Goal: Information Seeking & Learning: Learn about a topic

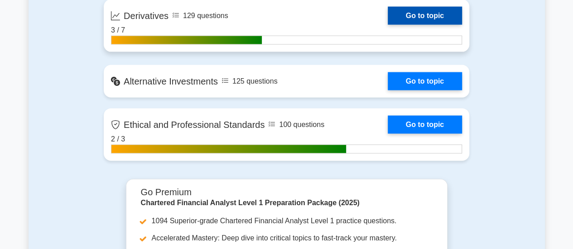
scroll to position [985, 0]
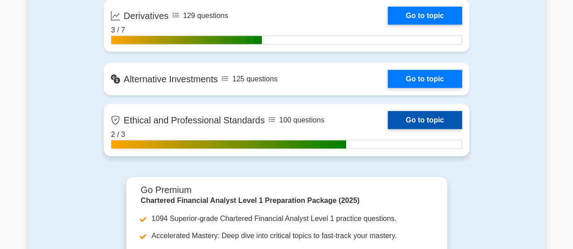
click at [422, 116] on link "Go to topic" at bounding box center [425, 120] width 74 height 18
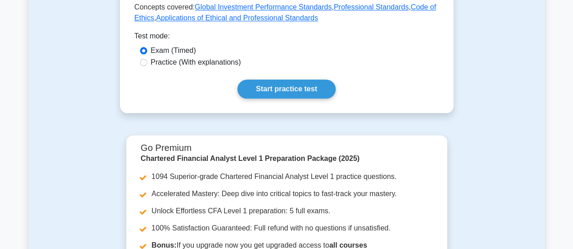
scroll to position [529, 0]
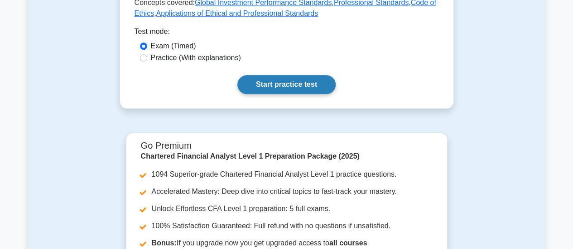
click at [289, 75] on link "Start practice test" at bounding box center [286, 84] width 98 height 19
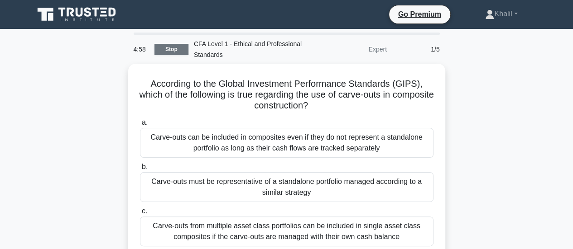
click at [177, 50] on link "Stop" at bounding box center [171, 49] width 34 height 11
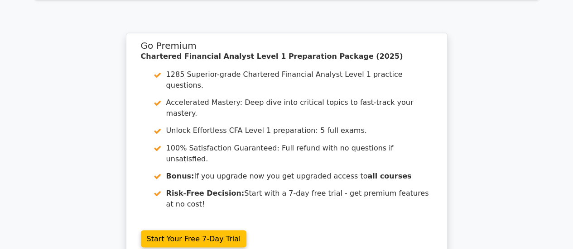
scroll to position [729, 0]
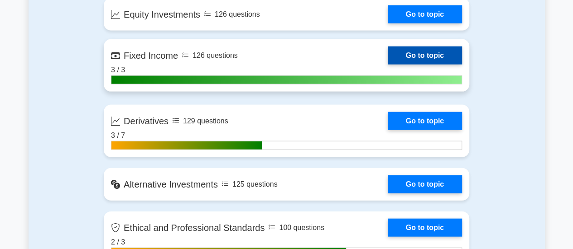
scroll to position [883, 0]
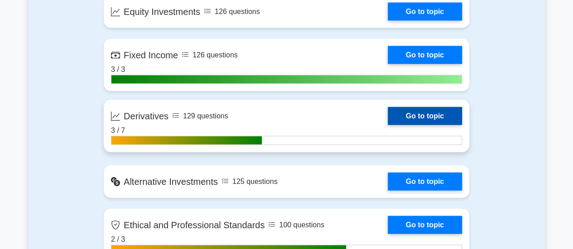
click at [388, 125] on link "Go to topic" at bounding box center [425, 116] width 74 height 18
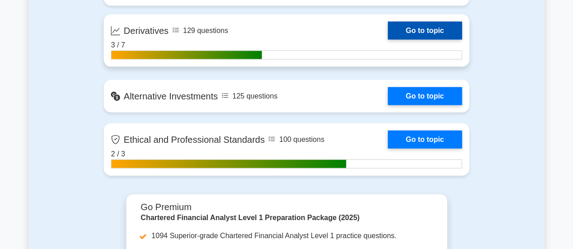
scroll to position [971, 0]
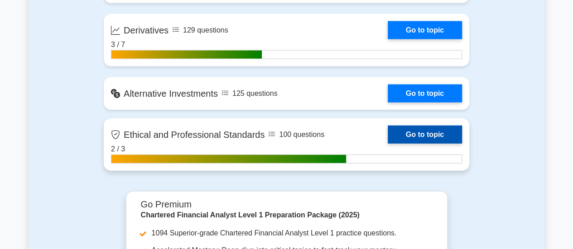
click at [408, 135] on link "Go to topic" at bounding box center [425, 135] width 74 height 18
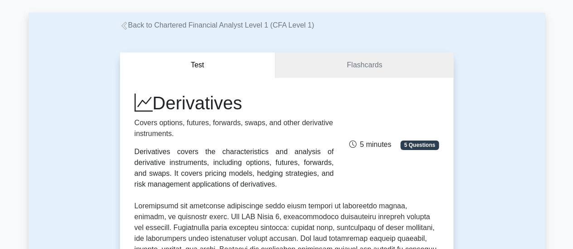
scroll to position [36, 0]
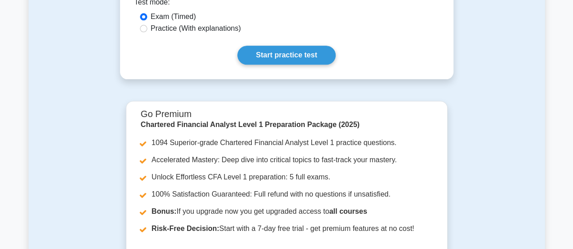
scroll to position [506, 0]
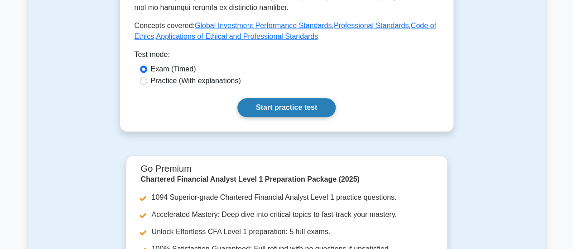
click at [282, 104] on link "Start practice test" at bounding box center [286, 107] width 98 height 19
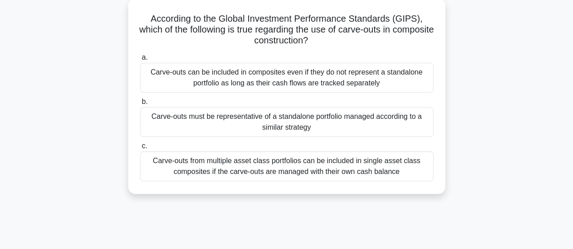
scroll to position [63, 0]
click at [359, 115] on div "Carve-outs must be representative of a standalone portfolio managed according t…" at bounding box center [286, 122] width 293 height 30
click at [140, 105] on input "b. Carve-outs must be representative of a standalone portfolio managed accordin…" at bounding box center [140, 102] width 0 height 6
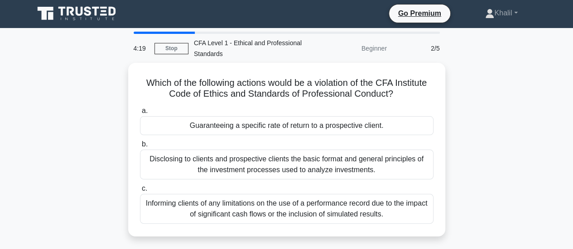
scroll to position [1, 0]
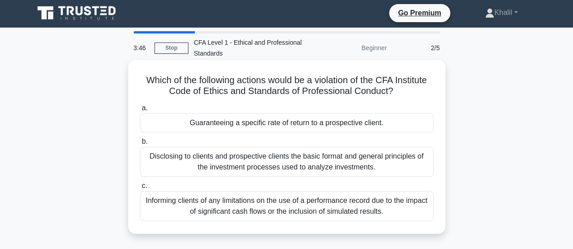
click at [287, 198] on div "Informing clients of any limitations on the use of a performance record due to …" at bounding box center [286, 207] width 293 height 30
click at [140, 189] on input "c. Informing clients of any limitations on the use of a performance record due …" at bounding box center [140, 186] width 0 height 6
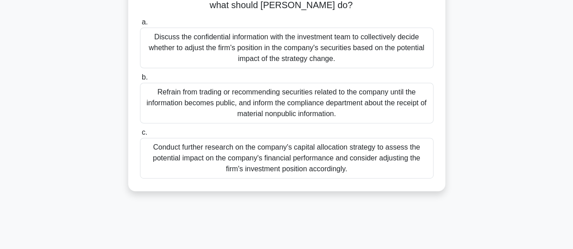
scroll to position [144, 0]
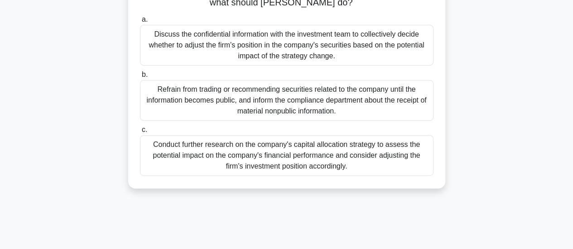
click at [278, 151] on div "Conduct further research on the company's capital allocation strategy to assess…" at bounding box center [286, 155] width 293 height 41
click at [140, 133] on input "c. Conduct further research on the company's capital allocation strategy to ass…" at bounding box center [140, 130] width 0 height 6
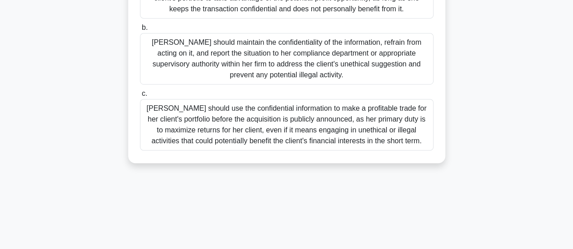
scroll to position [229, 0]
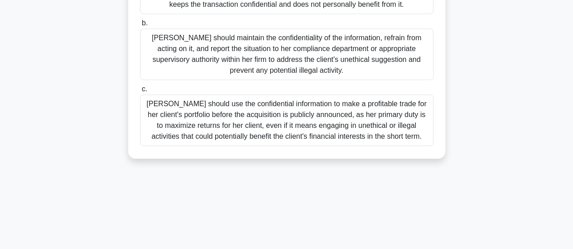
click at [252, 47] on div "Julia should maintain the confidentiality of the information, refrain from acti…" at bounding box center [286, 55] width 293 height 52
click at [140, 26] on input "b. Julia should maintain the confidentiality of the information, refrain from a…" at bounding box center [140, 23] width 0 height 6
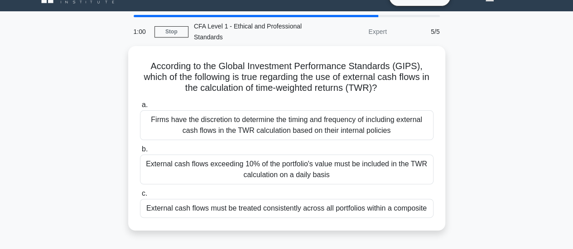
scroll to position [20, 0]
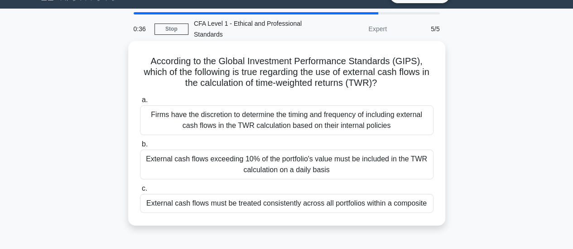
click at [169, 200] on div "External cash flows must be treated consistently across all portfolios within a…" at bounding box center [286, 203] width 293 height 19
click at [140, 192] on input "c. External cash flows must be treated consistently across all portfolios withi…" at bounding box center [140, 189] width 0 height 6
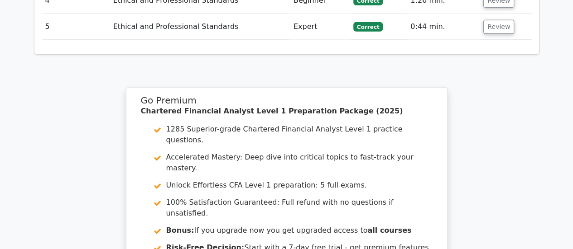
scroll to position [1353, 0]
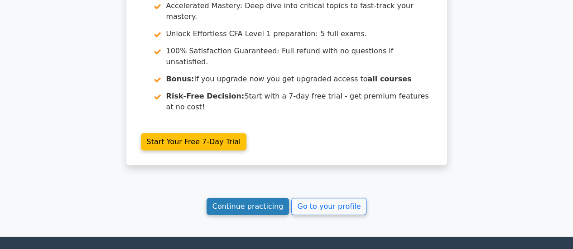
click at [234, 198] on link "Continue practicing" at bounding box center [247, 206] width 83 height 17
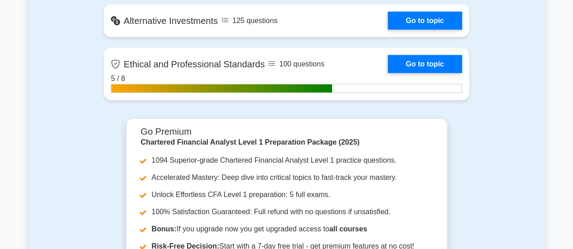
scroll to position [1045, 0]
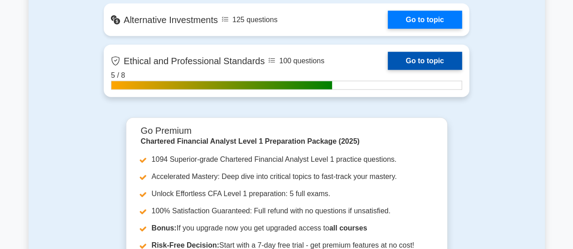
click at [424, 63] on link "Go to topic" at bounding box center [425, 61] width 74 height 18
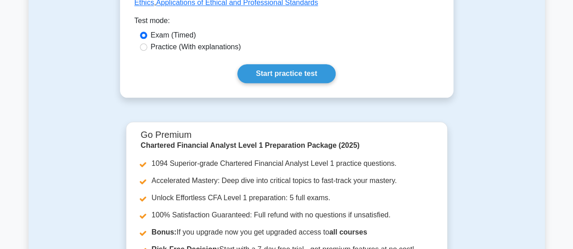
scroll to position [541, 0]
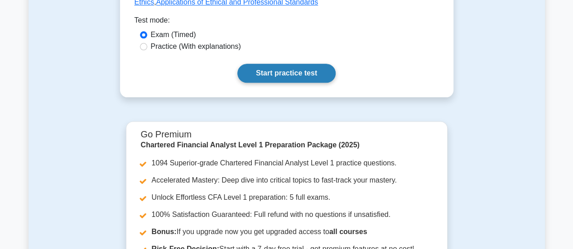
click at [283, 64] on link "Start practice test" at bounding box center [286, 73] width 98 height 19
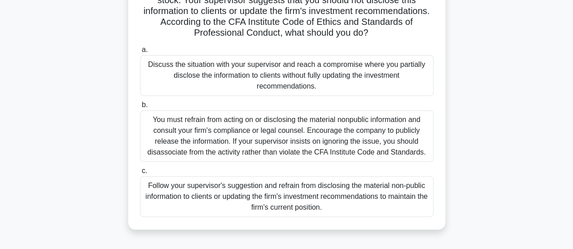
scroll to position [130, 0]
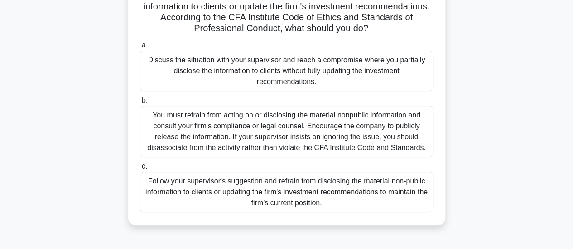
click at [241, 133] on div "You must refrain from acting on or disclosing the material nonpublic informatio…" at bounding box center [286, 132] width 293 height 52
click at [140, 104] on input "b. You must refrain from acting on or disclosing the material nonpublic informa…" at bounding box center [140, 101] width 0 height 6
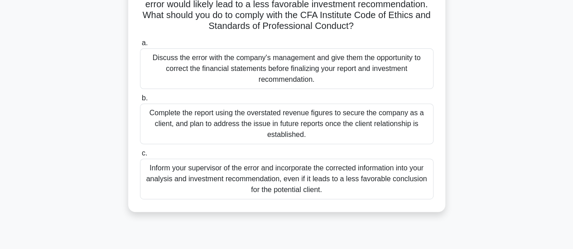
scroll to position [121, 0]
click at [250, 169] on div "Inform your supervisor of the error and incorporate the corrected information i…" at bounding box center [286, 178] width 293 height 41
click at [140, 156] on input "c. Inform your supervisor of the error and incorporate the corrected informatio…" at bounding box center [140, 153] width 0 height 6
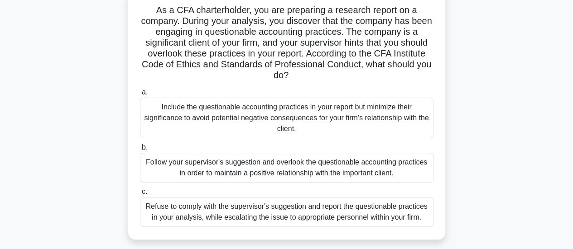
scroll to position [74, 0]
click at [250, 169] on div "Follow your supervisor's suggestion and overlook the questionable accounting pr…" at bounding box center [286, 168] width 293 height 30
click at [140, 150] on input "b. Follow your supervisor's suggestion and overlook the questionable accounting…" at bounding box center [140, 147] width 0 height 6
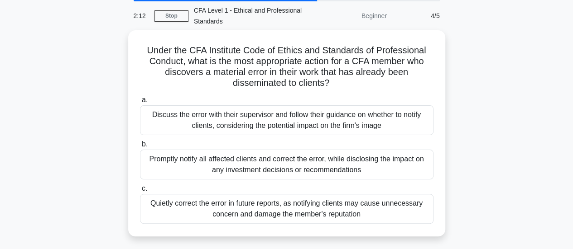
scroll to position [47, 0]
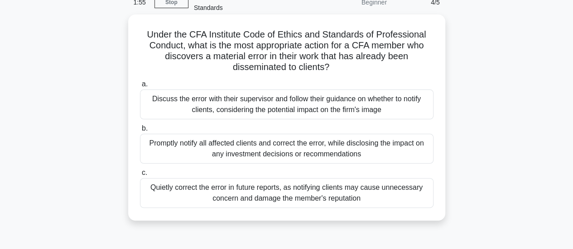
click at [245, 146] on div "Promptly notify all affected clients and correct the error, while disclosing th…" at bounding box center [286, 149] width 293 height 30
click at [140, 132] on input "b. Promptly notify all affected clients and correct the error, while disclosing…" at bounding box center [140, 129] width 0 height 6
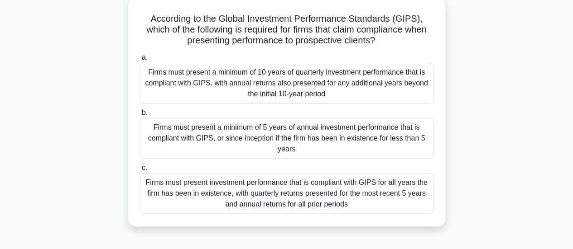
scroll to position [72, 0]
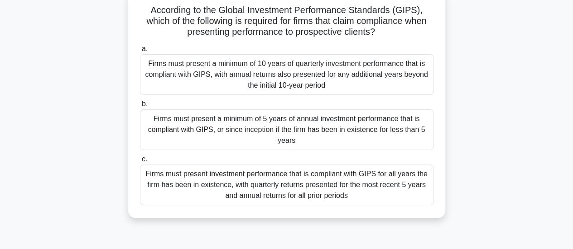
click at [245, 175] on div "Firms must present investment performance that is compliant with GIPS for all y…" at bounding box center [286, 185] width 293 height 41
click at [140, 163] on input "c. Firms must present investment performance that is compliant with GIPS for al…" at bounding box center [140, 160] width 0 height 6
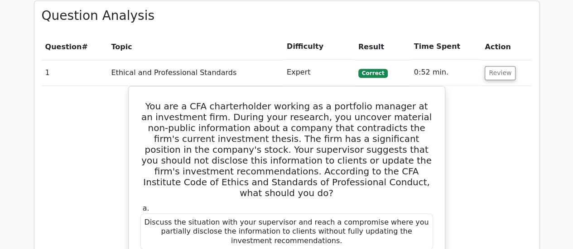
scroll to position [641, 0]
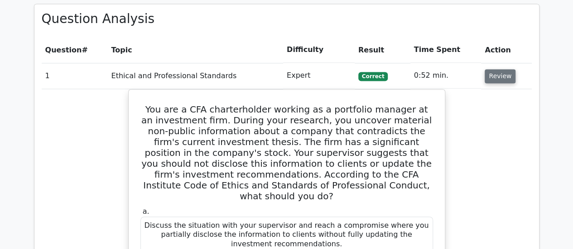
click at [500, 69] on button "Review" at bounding box center [499, 76] width 31 height 14
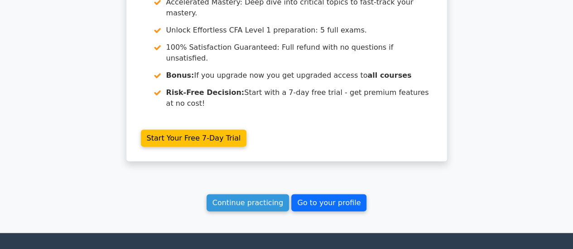
scroll to position [858, 0]
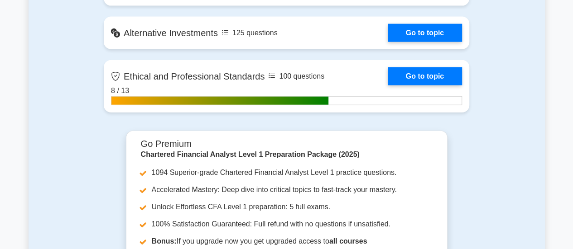
scroll to position [1009, 0]
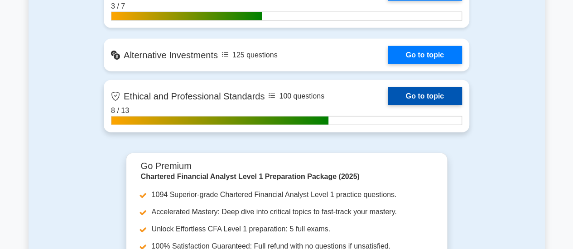
click at [411, 92] on link "Go to topic" at bounding box center [425, 96] width 74 height 18
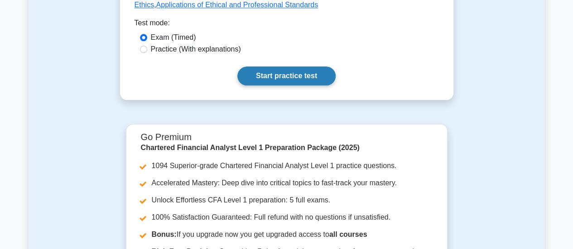
scroll to position [536, 0]
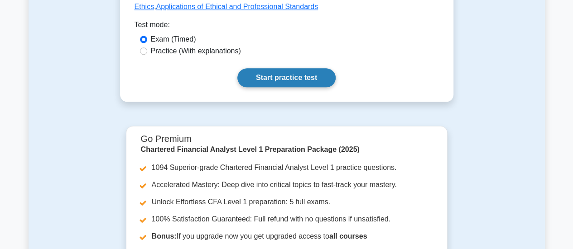
click at [276, 68] on link "Start practice test" at bounding box center [286, 77] width 98 height 19
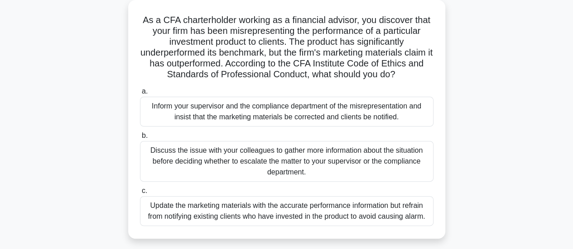
scroll to position [64, 0]
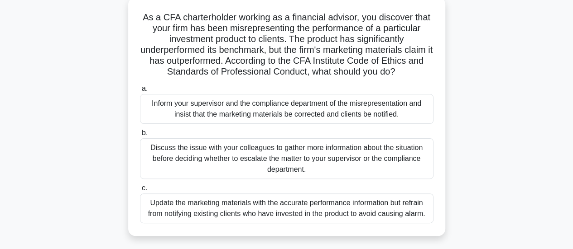
click at [269, 153] on div "Discuss the issue with your colleagues to gather more information about the sit…" at bounding box center [286, 159] width 293 height 41
click at [140, 136] on input "b. Discuss the issue with your colleagues to gather more information about the …" at bounding box center [140, 133] width 0 height 6
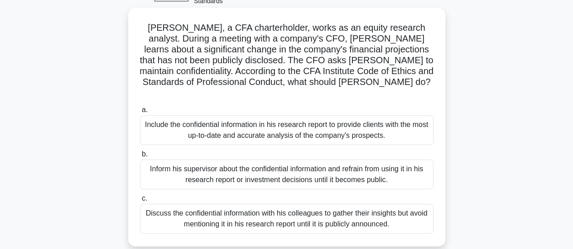
scroll to position [61, 0]
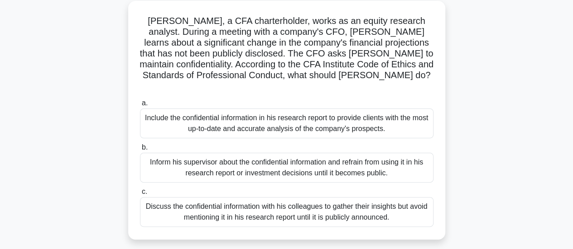
click at [263, 197] on div "Discuss the confidential information with his colleagues to gather their insigh…" at bounding box center [286, 212] width 293 height 30
click at [140, 193] on input "c. Discuss the confidential information with his colleagues to gather their ins…" at bounding box center [140, 192] width 0 height 6
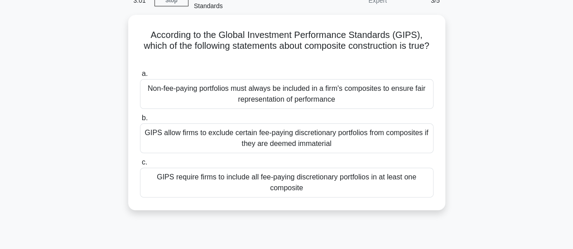
scroll to position [49, 0]
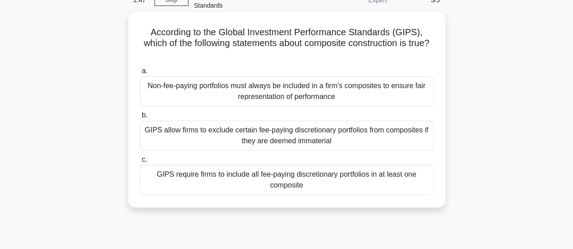
click at [267, 189] on div "GIPS require firms to include all fee-paying discretionary portfolios in at lea…" at bounding box center [286, 180] width 293 height 30
click at [140, 163] on input "c. GIPS require firms to include all fee-paying discretionary portfolios in at …" at bounding box center [140, 160] width 0 height 6
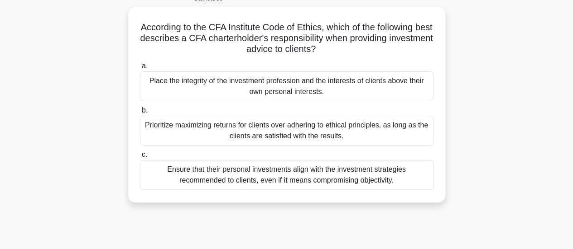
scroll to position [64, 0]
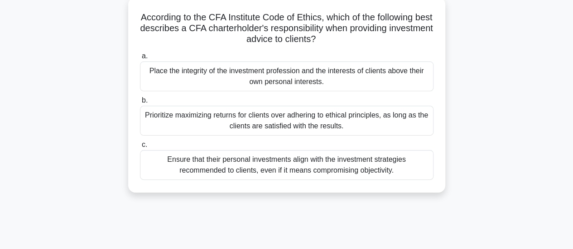
click at [225, 130] on div "Prioritize maximizing returns for clients over adhering to ethical principles, …" at bounding box center [286, 121] width 293 height 30
click at [140, 104] on input "b. Prioritize maximizing returns for clients over adhering to ethical principle…" at bounding box center [140, 101] width 0 height 6
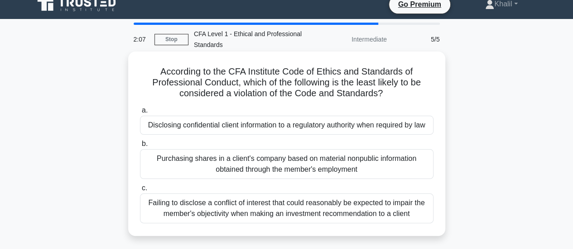
scroll to position [0, 0]
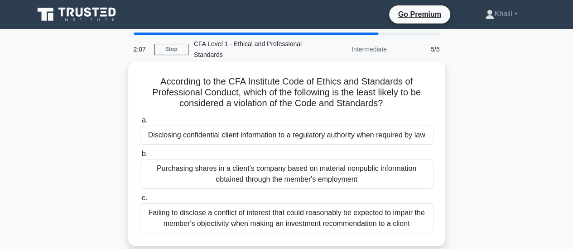
click at [225, 132] on div "a. Disclosing confidential client information to a regulatory authority when re…" at bounding box center [286, 174] width 304 height 122
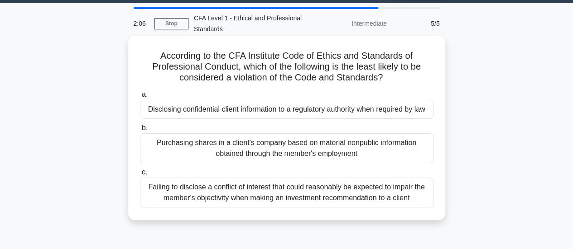
scroll to position [26, 0]
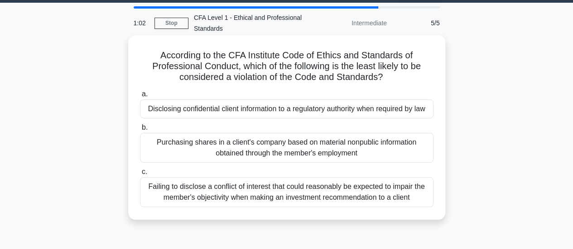
click at [209, 142] on div "Purchasing shares in a client's company based on material nonpublic information…" at bounding box center [286, 148] width 293 height 30
click at [140, 131] on input "b. Purchasing shares in a client's company based on material nonpublic informat…" at bounding box center [140, 128] width 0 height 6
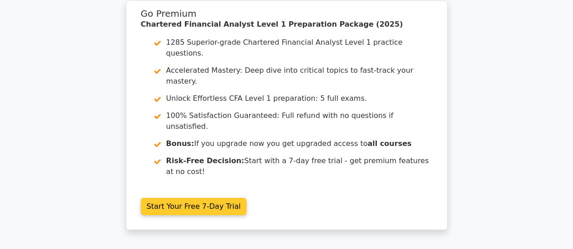
scroll to position [1489, 0]
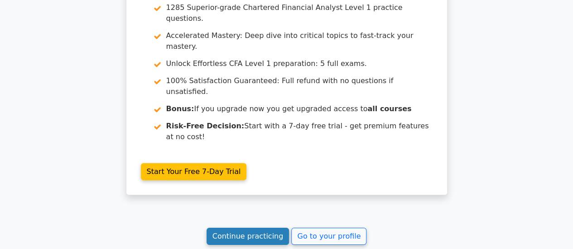
click at [238, 228] on link "Continue practicing" at bounding box center [247, 236] width 83 height 17
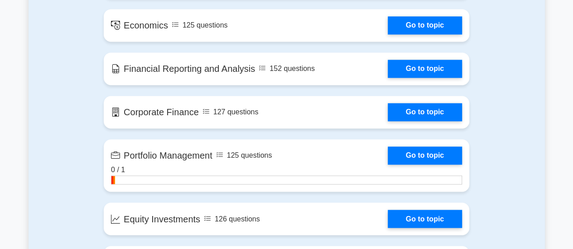
scroll to position [648, 0]
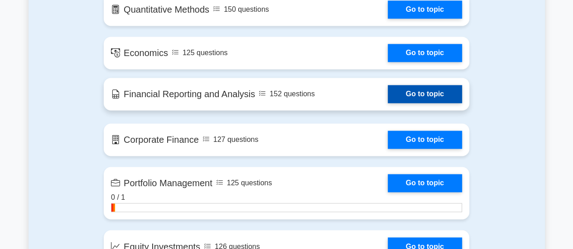
click at [415, 92] on link "Go to topic" at bounding box center [425, 94] width 74 height 18
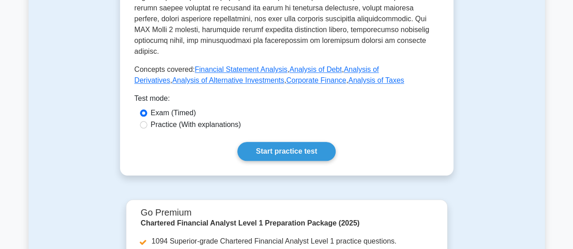
scroll to position [474, 0]
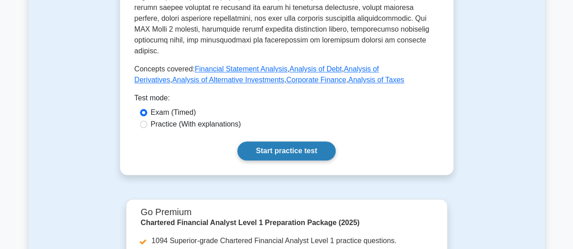
click at [274, 142] on link "Start practice test" at bounding box center [286, 151] width 98 height 19
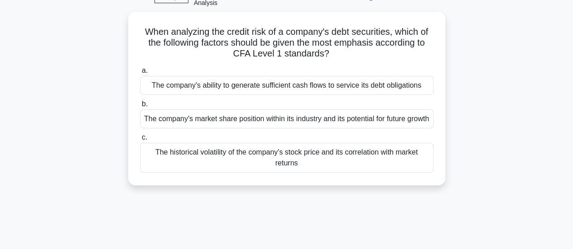
scroll to position [56, 0]
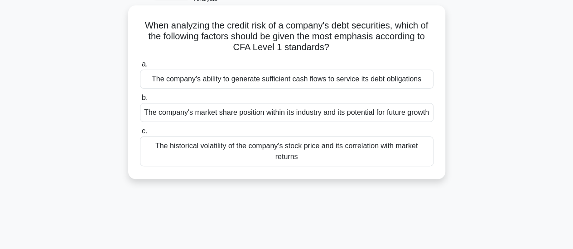
click at [235, 79] on div "The company's ability to generate sufficient cash flows to service its debt obl…" at bounding box center [286, 79] width 293 height 19
click at [140, 67] on input "a. The company's ability to generate sufficient cash flows to service its debt …" at bounding box center [140, 65] width 0 height 6
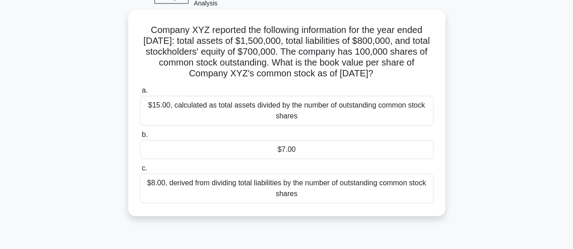
scroll to position [52, 0]
click at [216, 159] on div "$7.00" at bounding box center [286, 149] width 293 height 19
click at [140, 138] on input "b. $7.00" at bounding box center [140, 135] width 0 height 6
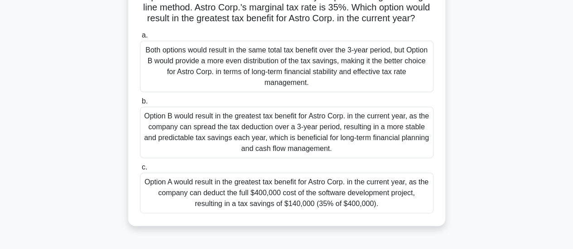
scroll to position [130, 0]
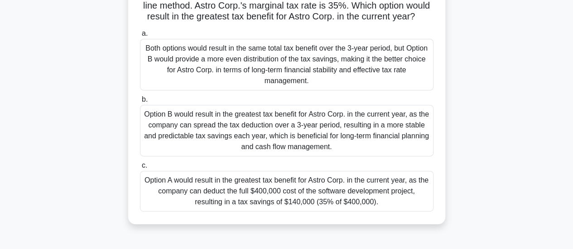
click at [205, 146] on div "Option B would result in the greatest tax benefit for Astro Corp. in the curren…" at bounding box center [286, 131] width 293 height 52
click at [140, 103] on input "b. Option B would result in the greatest tax benefit for Astro Corp. in the cur…" at bounding box center [140, 100] width 0 height 6
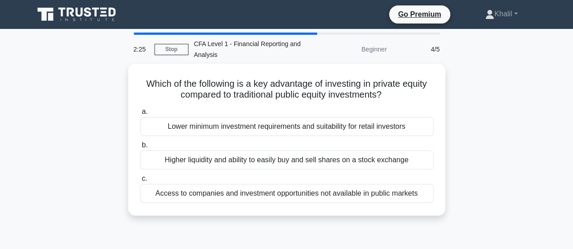
scroll to position [0, 0]
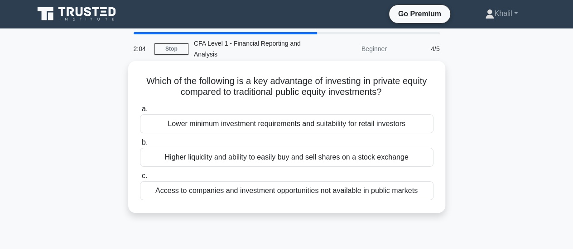
click at [216, 194] on div "Access to companies and investment opportunities not available in public markets" at bounding box center [286, 191] width 293 height 19
click at [140, 179] on input "c. Access to companies and investment opportunities not available in public mar…" at bounding box center [140, 176] width 0 height 6
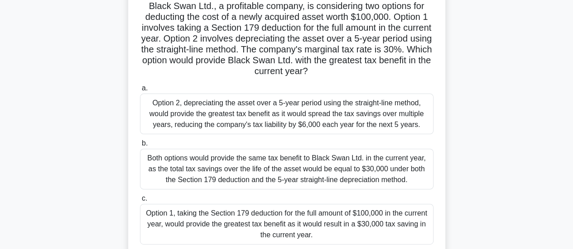
scroll to position [78, 0]
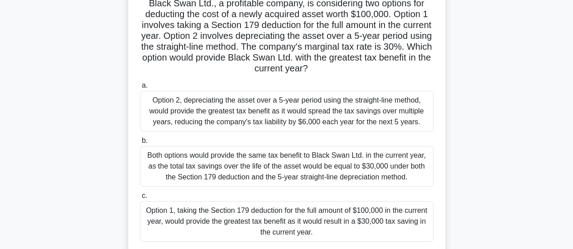
click at [215, 118] on div "Option 2, depreciating the asset over a 5-year period using the straight-line m…" at bounding box center [286, 111] width 293 height 41
click at [140, 89] on input "a. Option 2, depreciating the asset over a 5-year period using the straight-lin…" at bounding box center [140, 86] width 0 height 6
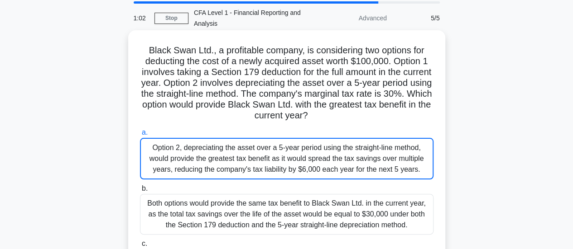
scroll to position [31, 0]
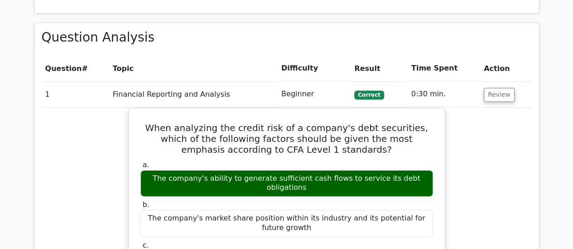
scroll to position [617, 0]
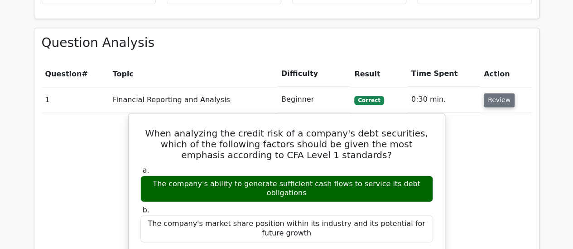
click at [495, 93] on button "Review" at bounding box center [499, 100] width 31 height 14
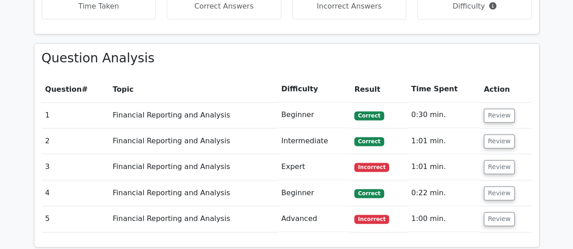
scroll to position [602, 0]
click at [504, 160] on button "Review" at bounding box center [499, 167] width 31 height 14
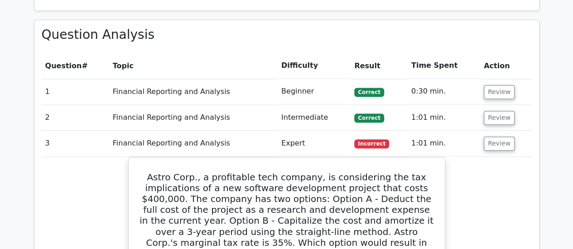
scroll to position [624, 0]
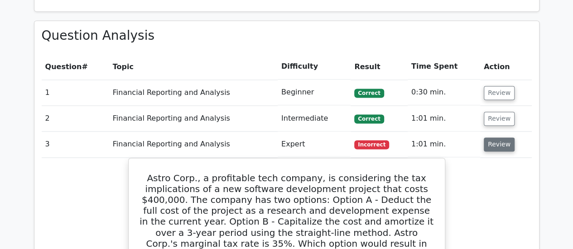
click at [488, 138] on button "Review" at bounding box center [499, 145] width 31 height 14
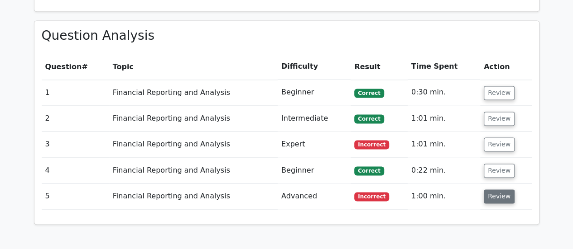
click at [491, 190] on button "Review" at bounding box center [499, 197] width 31 height 14
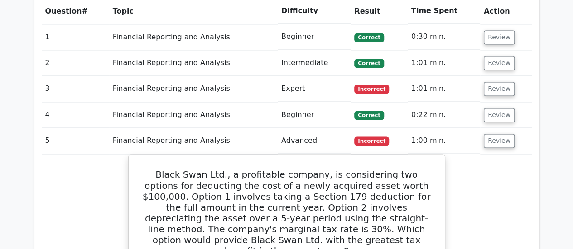
scroll to position [679, 0]
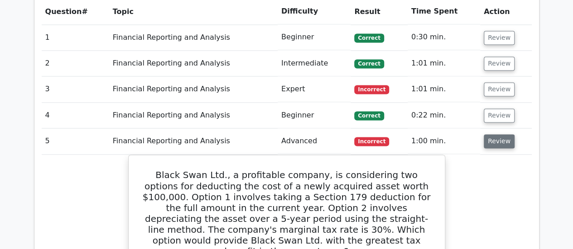
click at [492, 134] on button "Review" at bounding box center [499, 141] width 31 height 14
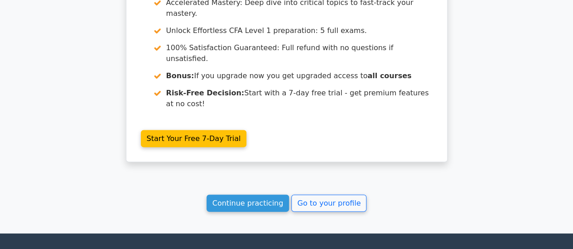
scroll to position [952, 0]
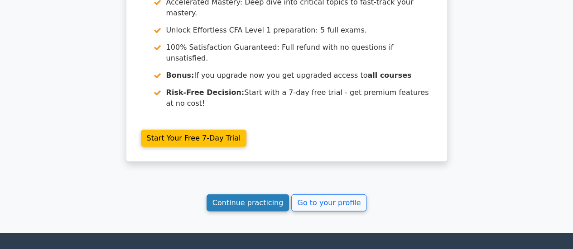
click at [254, 195] on link "Continue practicing" at bounding box center [247, 203] width 83 height 17
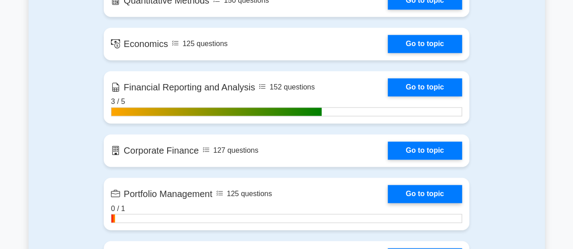
scroll to position [658, 0]
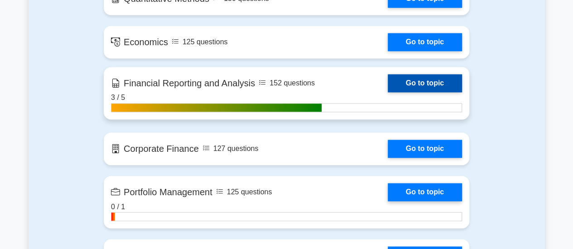
click at [411, 84] on link "Go to topic" at bounding box center [425, 83] width 74 height 18
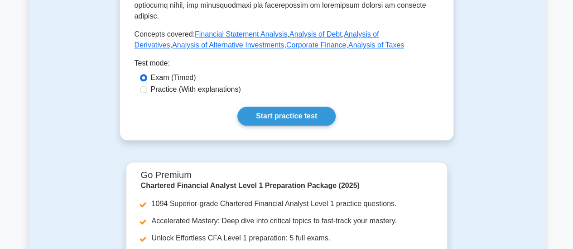
scroll to position [515, 0]
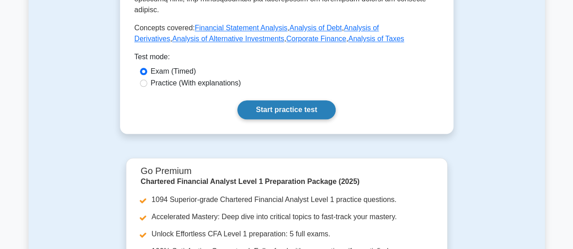
click at [295, 101] on link "Start practice test" at bounding box center [286, 110] width 98 height 19
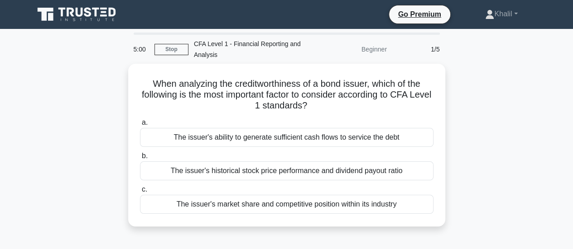
scroll to position [23, 0]
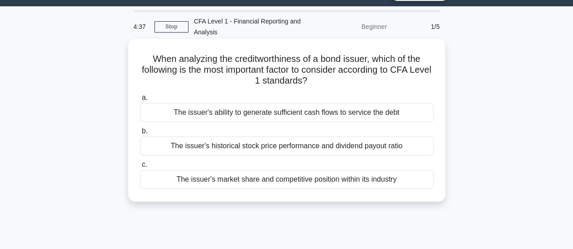
click at [294, 111] on div "The issuer's ability to generate sufficient cash flows to service the debt" at bounding box center [286, 112] width 293 height 19
click at [140, 101] on input "a. The issuer's ability to generate sufficient cash flows to service the debt" at bounding box center [140, 98] width 0 height 6
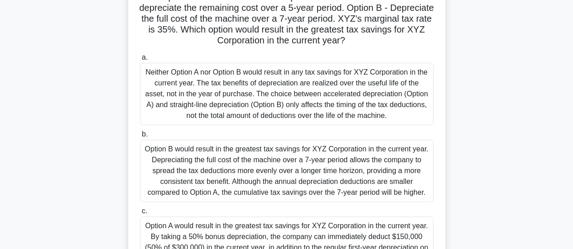
scroll to position [149, 0]
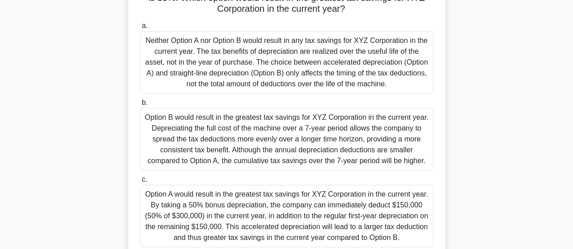
click at [314, 139] on div "Option B would result in the greatest tax savings for XYZ Corporation in the cu…" at bounding box center [286, 139] width 293 height 62
click at [140, 106] on input "b. Option B would result in the greatest tax savings for XYZ Corporation in the…" at bounding box center [140, 103] width 0 height 6
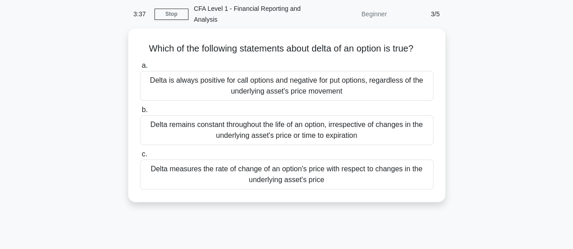
scroll to position [0, 0]
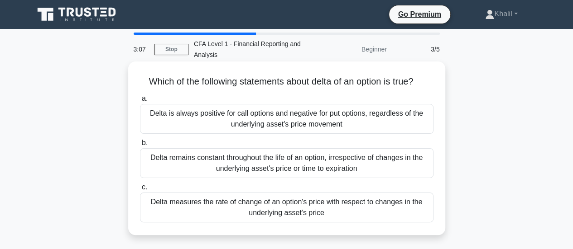
click at [293, 208] on div "Delta measures the rate of change of an option's price with respect to changes …" at bounding box center [286, 208] width 293 height 30
click at [140, 191] on input "c. Delta measures the rate of change of an option's price with respect to chang…" at bounding box center [140, 188] width 0 height 6
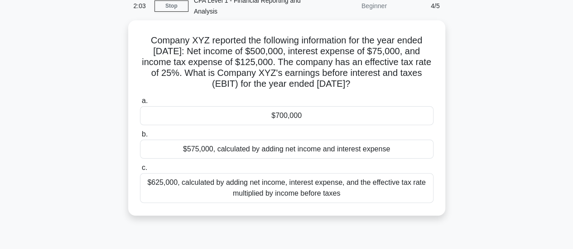
scroll to position [44, 0]
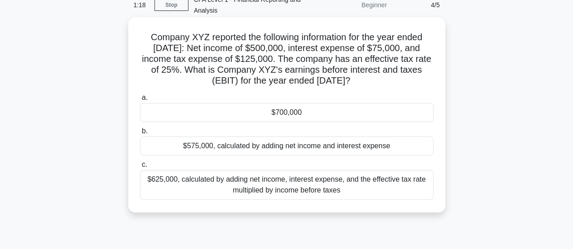
click at [277, 192] on div "$625,000, calculated by adding net income, interest expense, and the effective …" at bounding box center [286, 185] width 293 height 30
click at [140, 168] on input "c. $625,000, calculated by adding net income, interest expense, and the effecti…" at bounding box center [140, 165] width 0 height 6
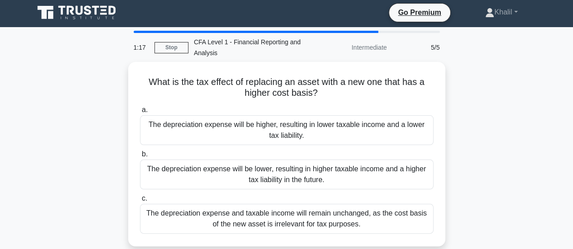
scroll to position [0, 0]
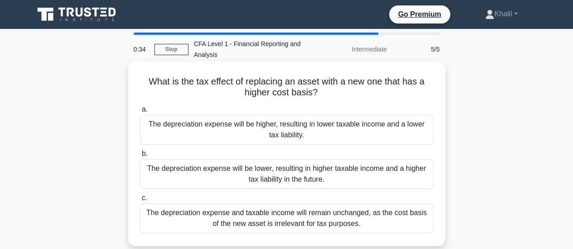
click at [293, 136] on div "The depreciation expense will be higher, resulting in lower taxable income and …" at bounding box center [286, 130] width 293 height 30
click at [140, 113] on input "a. The depreciation expense will be higher, resulting in lower taxable income a…" at bounding box center [140, 110] width 0 height 6
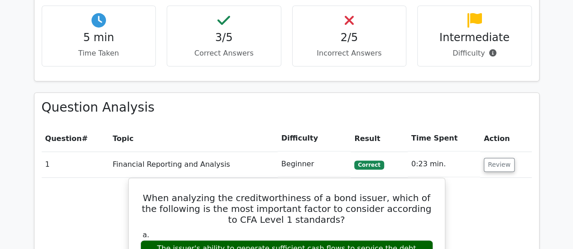
scroll to position [566, 0]
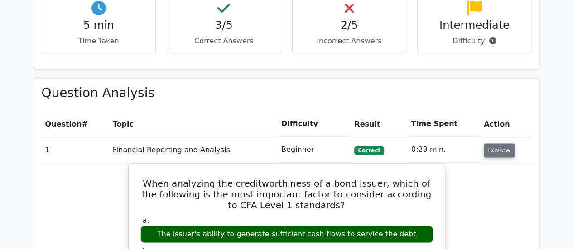
click at [497, 144] on button "Review" at bounding box center [499, 151] width 31 height 14
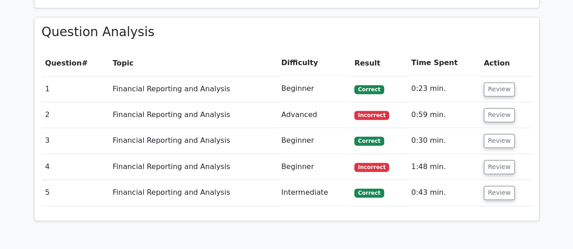
scroll to position [636, 0]
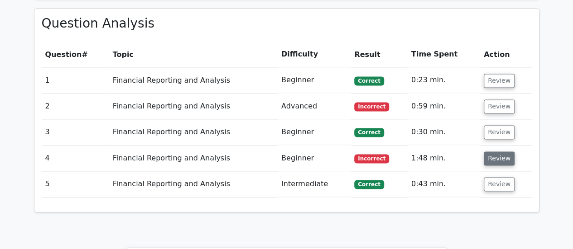
click at [492, 152] on button "Review" at bounding box center [499, 159] width 31 height 14
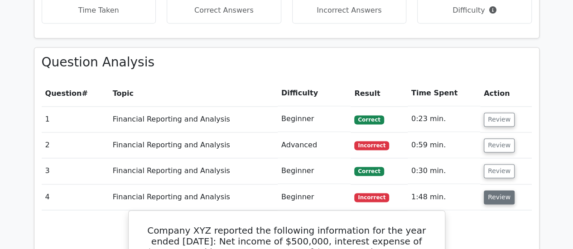
scroll to position [596, 0]
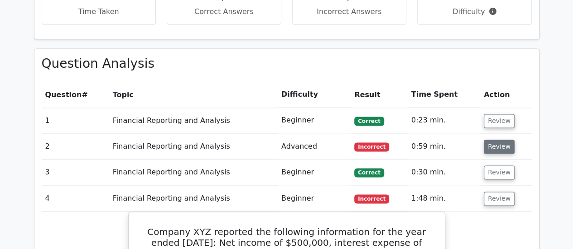
click at [500, 140] on button "Review" at bounding box center [499, 147] width 31 height 14
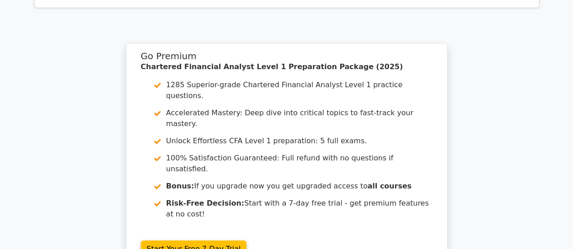
scroll to position [1914, 0]
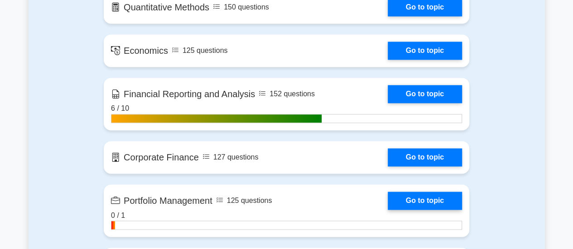
scroll to position [656, 0]
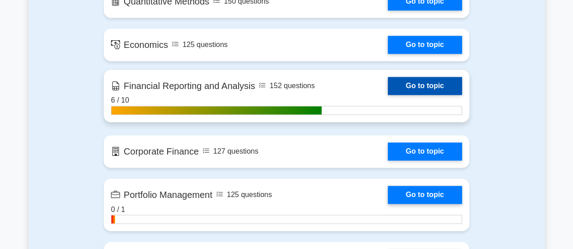
click at [436, 84] on link "Go to topic" at bounding box center [425, 86] width 74 height 18
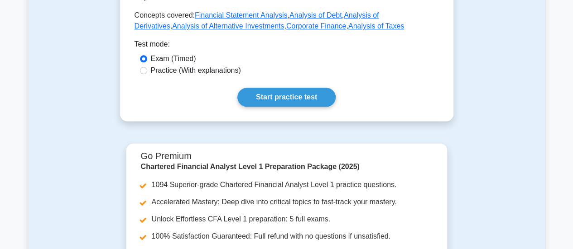
scroll to position [552, 0]
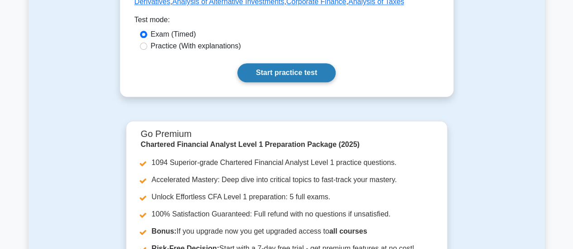
click at [300, 63] on link "Start practice test" at bounding box center [286, 72] width 98 height 19
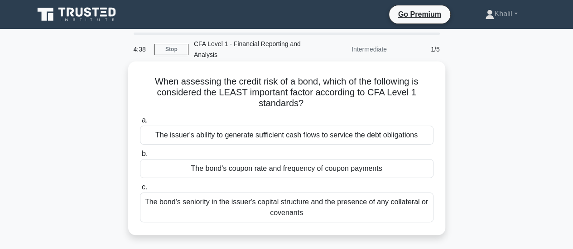
click at [160, 131] on div "The issuer's ability to generate sufficient cash flows to service the debt obli…" at bounding box center [286, 135] width 293 height 19
click at [140, 124] on input "a. The issuer's ability to generate sufficient cash flows to service the debt o…" at bounding box center [140, 121] width 0 height 6
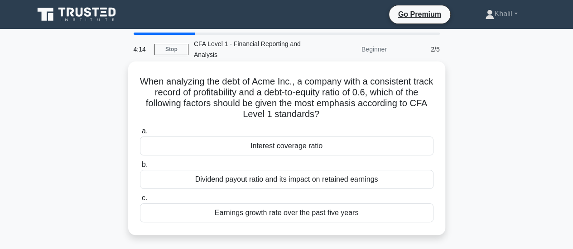
click at [168, 152] on div "Interest coverage ratio" at bounding box center [286, 146] width 293 height 19
click at [140, 134] on input "a. Interest coverage ratio" at bounding box center [140, 132] width 0 height 6
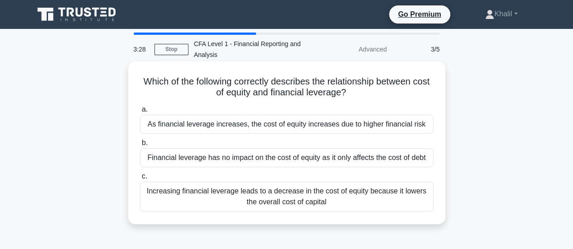
click at [197, 190] on div "Increasing financial leverage leads to a decrease in the cost of equity because…" at bounding box center [286, 197] width 293 height 30
click at [140, 180] on input "c. Increasing financial leverage leads to a decrease in the cost of equity beca…" at bounding box center [140, 177] width 0 height 6
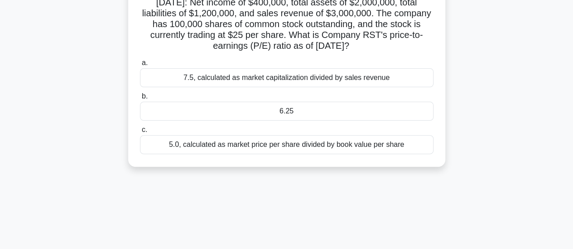
scroll to position [93, 0]
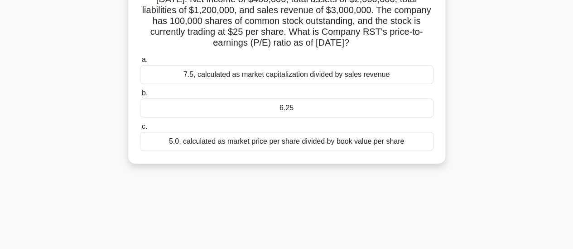
click at [195, 83] on div "7.5, calculated as market capitalization divided by sales revenue" at bounding box center [286, 74] width 293 height 19
click at [140, 63] on input "a. 7.5, calculated as market capitalization divided by sales revenue" at bounding box center [140, 60] width 0 height 6
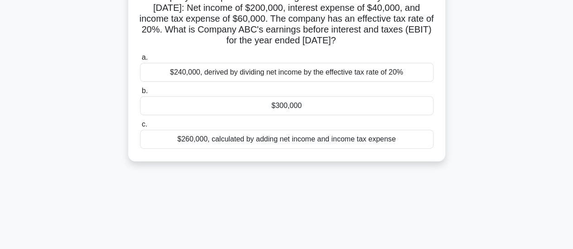
scroll to position [102, 0]
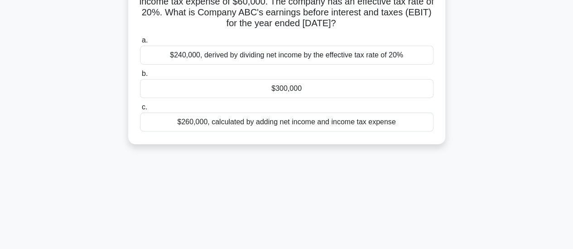
click at [205, 86] on div "$300,000" at bounding box center [286, 88] width 293 height 19
click at [140, 77] on input "b. $300,000" at bounding box center [140, 74] width 0 height 6
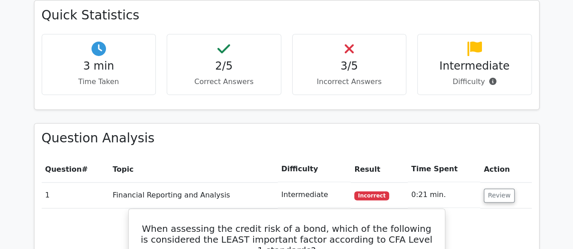
scroll to position [525, 0]
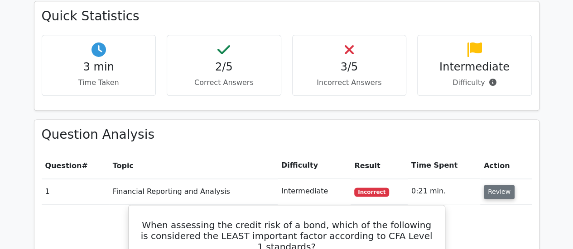
click at [485, 185] on button "Review" at bounding box center [499, 192] width 31 height 14
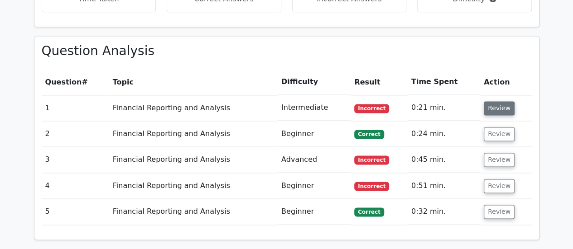
scroll to position [633, 0]
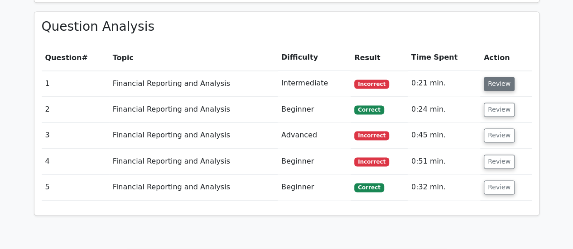
click at [504, 77] on button "Review" at bounding box center [499, 84] width 31 height 14
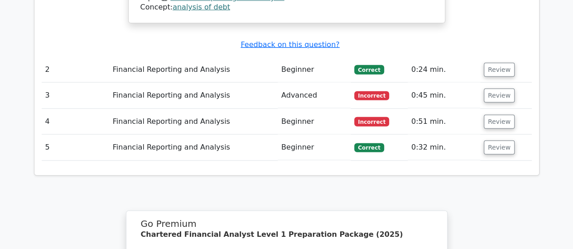
scroll to position [1050, 0]
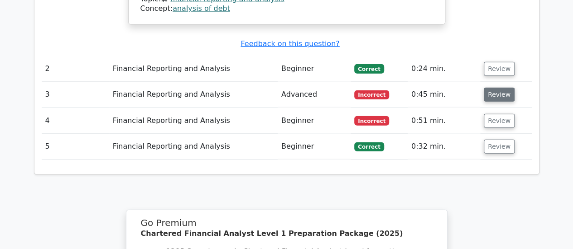
click at [502, 88] on button "Review" at bounding box center [499, 95] width 31 height 14
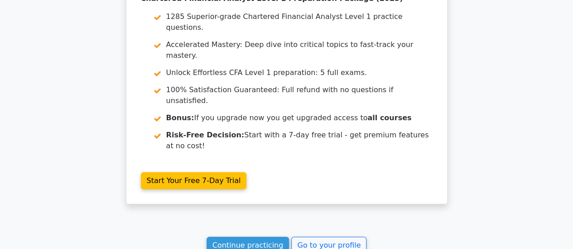
scroll to position [1668, 0]
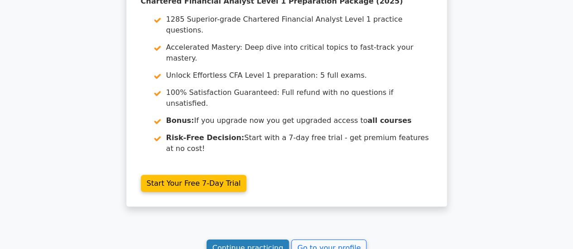
click at [252, 240] on link "Continue practicing" at bounding box center [247, 248] width 83 height 17
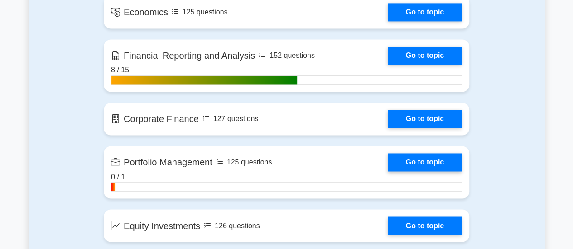
scroll to position [687, 0]
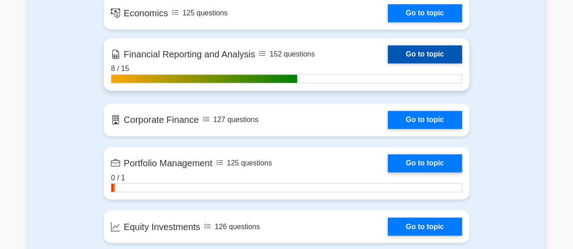
click at [420, 52] on link "Go to topic" at bounding box center [425, 54] width 74 height 18
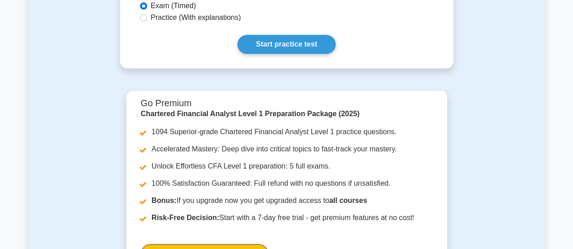
scroll to position [584, 0]
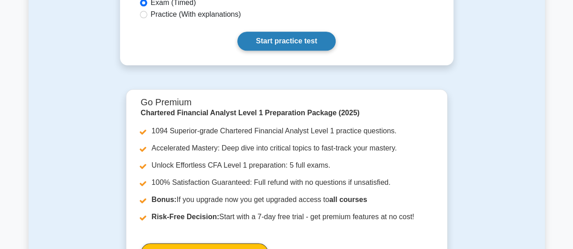
click at [286, 32] on link "Start practice test" at bounding box center [286, 41] width 98 height 19
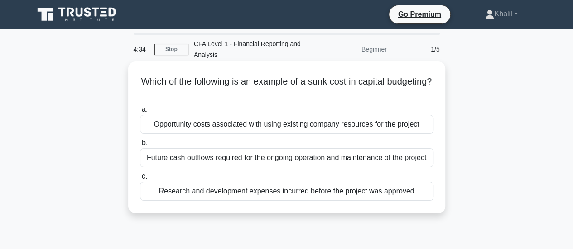
click at [322, 195] on div "Research and development expenses incurred before the project was approved" at bounding box center [286, 191] width 293 height 19
click at [140, 180] on input "c. Research and development expenses incurred before the project was approved" at bounding box center [140, 177] width 0 height 6
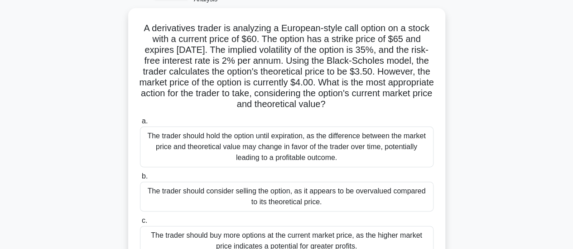
scroll to position [56, 0]
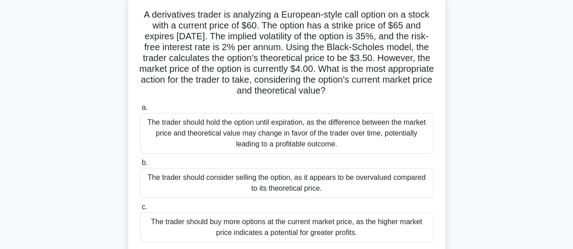
click at [281, 147] on div "The trader should hold the option until expiration, as the difference between t…" at bounding box center [286, 133] width 293 height 41
click at [140, 111] on input "a. The trader should hold the option until expiration, as the difference betwee…" at bounding box center [140, 108] width 0 height 6
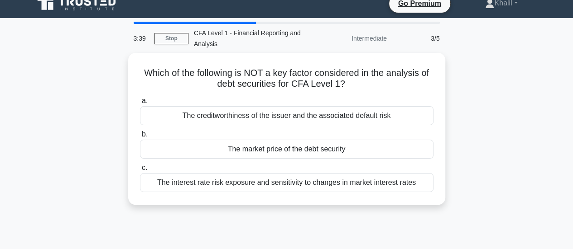
scroll to position [0, 0]
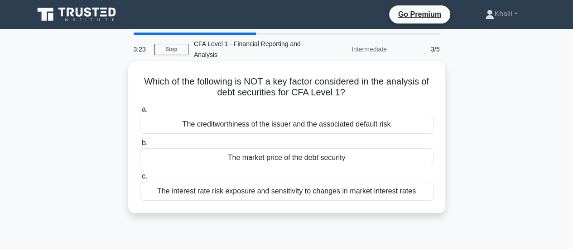
click at [282, 193] on div "The interest rate risk exposure and sensitivity to changes in market interest r…" at bounding box center [286, 191] width 293 height 19
click at [140, 180] on input "c. The interest rate risk exposure and sensitivity to changes in market interes…" at bounding box center [140, 177] width 0 height 6
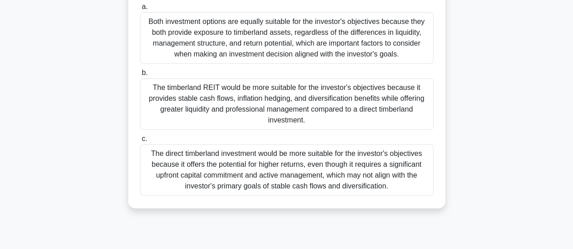
scroll to position [200, 0]
click at [224, 114] on div "The timberland REIT would be more suitable for the investor's objectives becaus…" at bounding box center [286, 105] width 293 height 52
click at [140, 77] on input "b. The timberland REIT would be more suitable for the investor's objectives bec…" at bounding box center [140, 74] width 0 height 6
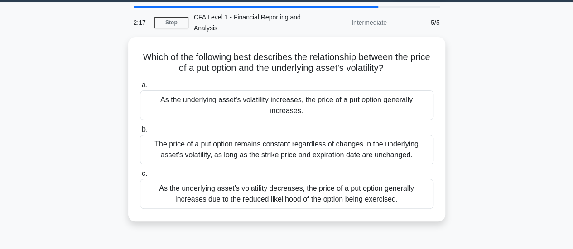
scroll to position [0, 0]
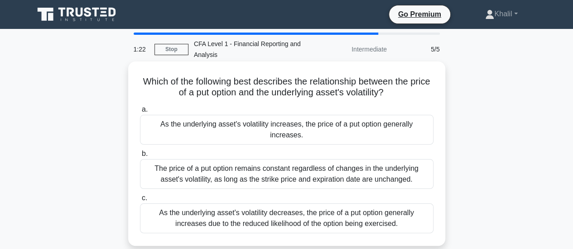
click at [198, 207] on div "As the underlying asset's volatility decreases, the price of a put option gener…" at bounding box center [286, 219] width 293 height 30
click at [140, 201] on input "c. As the underlying asset's volatility decreases, the price of a put option ge…" at bounding box center [140, 199] width 0 height 6
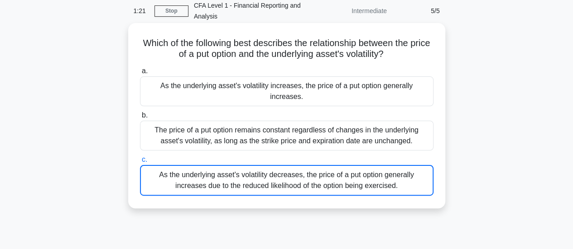
scroll to position [91, 0]
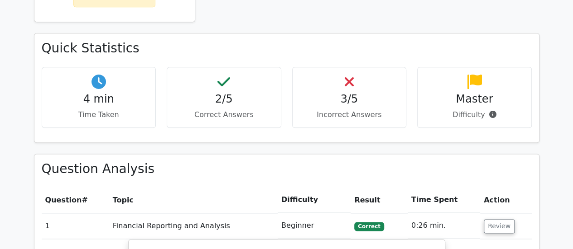
scroll to position [504, 0]
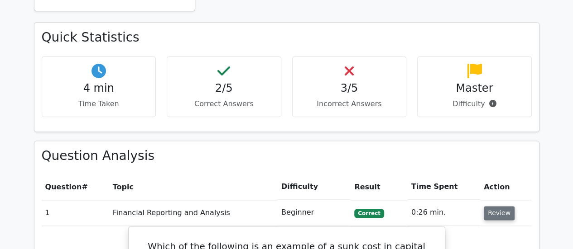
click at [498, 206] on button "Review" at bounding box center [499, 213] width 31 height 14
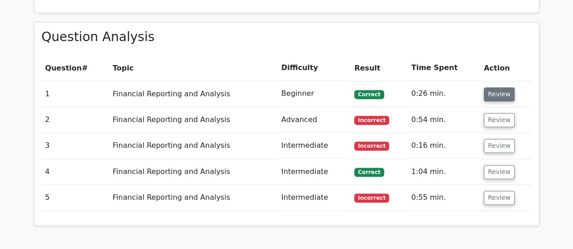
scroll to position [623, 0]
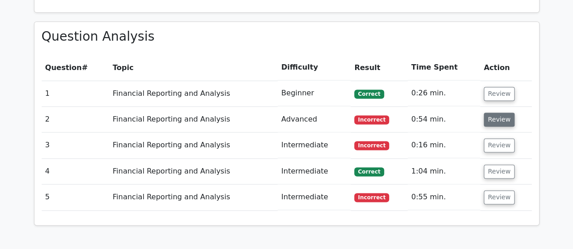
click at [502, 113] on button "Review" at bounding box center [499, 120] width 31 height 14
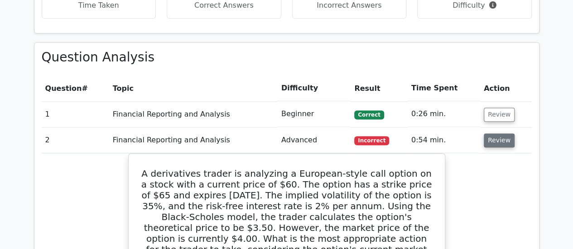
scroll to position [602, 0]
click at [498, 134] on button "Review" at bounding box center [499, 141] width 31 height 14
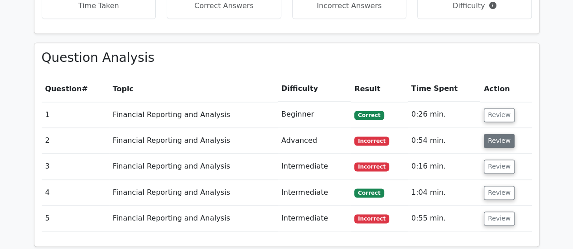
scroll to position [630, 0]
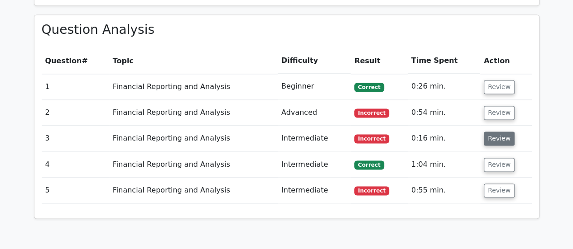
click at [499, 132] on button "Review" at bounding box center [499, 139] width 31 height 14
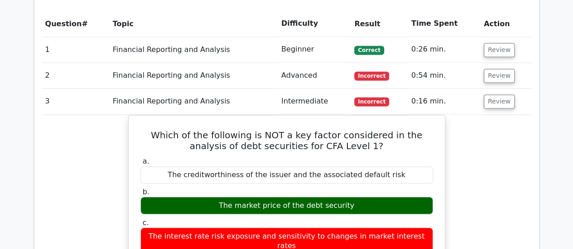
scroll to position [671, 0]
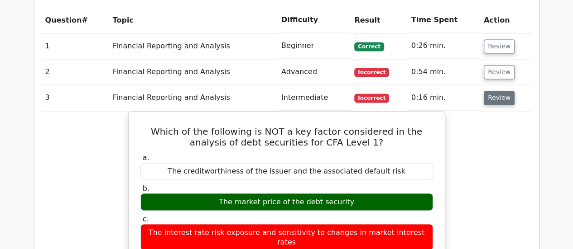
click at [490, 91] on button "Review" at bounding box center [499, 98] width 31 height 14
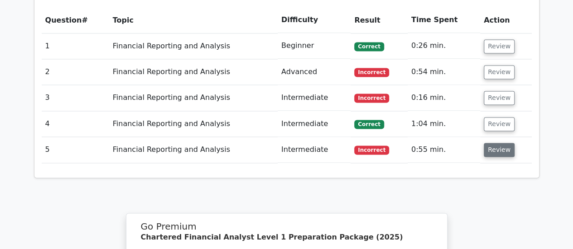
click at [503, 143] on button "Review" at bounding box center [499, 150] width 31 height 14
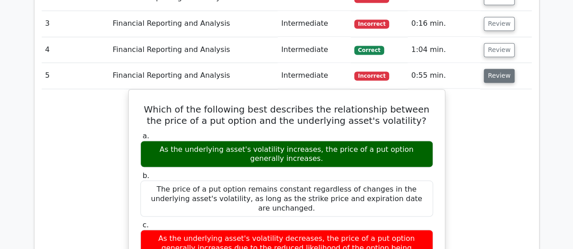
scroll to position [747, 0]
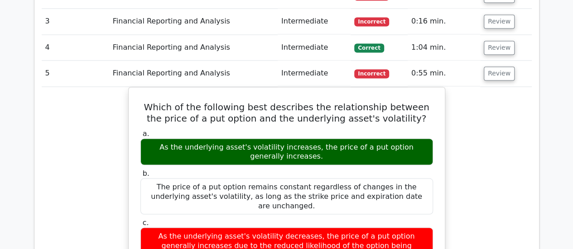
click at [499, 61] on td "Review" at bounding box center [506, 74] width 52 height 26
click at [498, 67] on button "Review" at bounding box center [499, 74] width 31 height 14
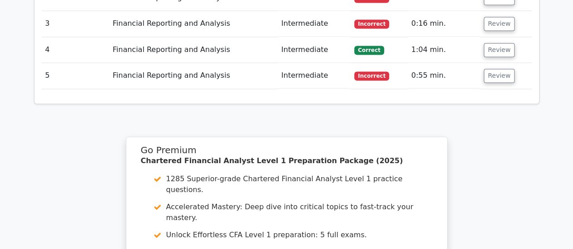
scroll to position [952, 0]
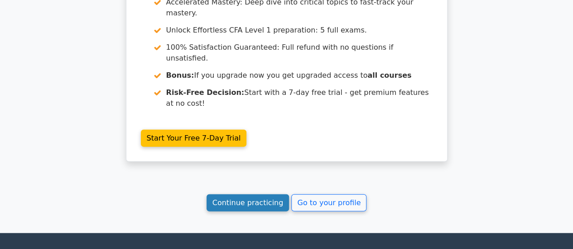
click at [257, 195] on link "Continue practicing" at bounding box center [247, 203] width 83 height 17
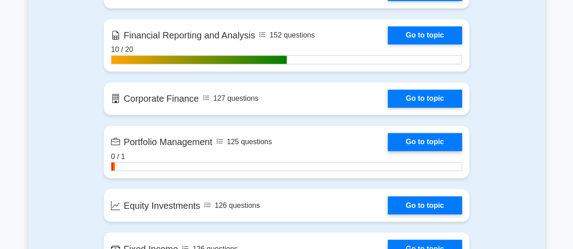
scroll to position [708, 0]
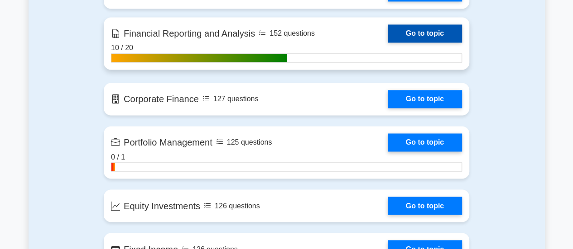
click at [407, 34] on link "Go to topic" at bounding box center [425, 33] width 74 height 18
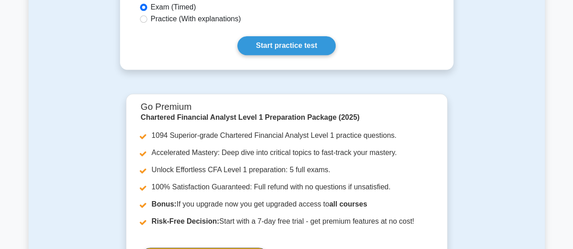
scroll to position [576, 0]
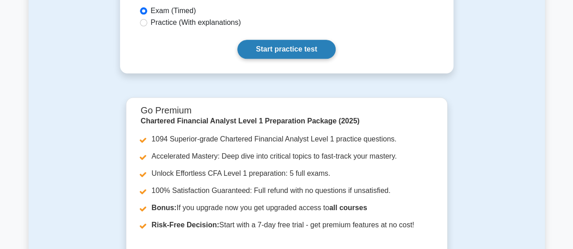
click at [282, 40] on link "Start practice test" at bounding box center [286, 49] width 98 height 19
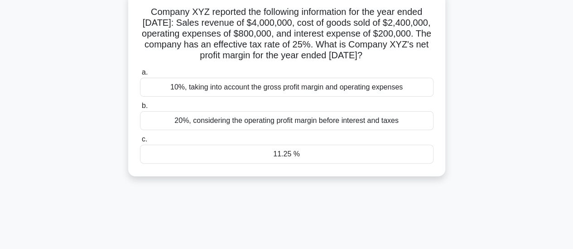
scroll to position [74, 0]
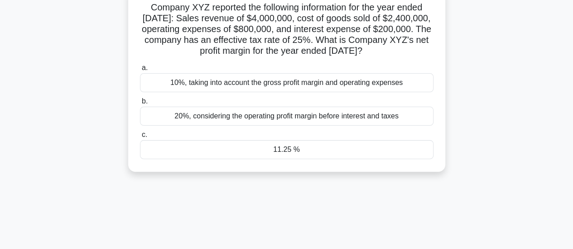
click at [206, 92] on div "10%, taking into account the gross profit margin and operating expenses" at bounding box center [286, 82] width 293 height 19
click at [140, 71] on input "a. 10%, taking into account the gross profit margin and operating expenses" at bounding box center [140, 68] width 0 height 6
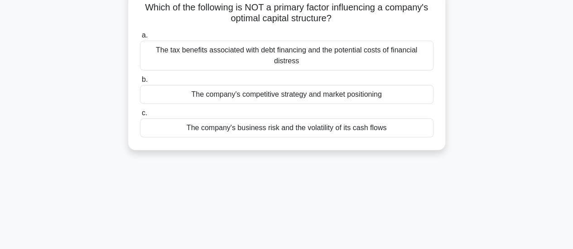
scroll to position [0, 0]
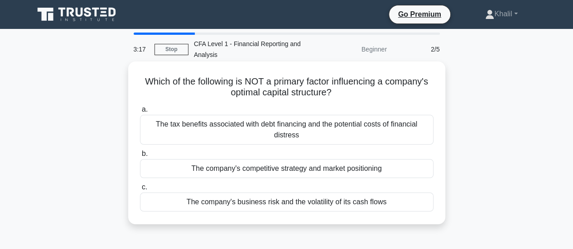
click at [257, 123] on div "The tax benefits associated with debt financing and the potential costs of fina…" at bounding box center [286, 130] width 293 height 30
click at [140, 113] on input "a. The tax benefits associated with debt financing and the potential costs of f…" at bounding box center [140, 110] width 0 height 6
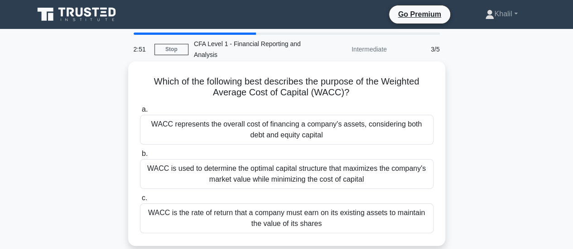
click at [197, 132] on div "WACC represents the overall cost of financing a company's assets, considering b…" at bounding box center [286, 130] width 293 height 30
click at [140, 113] on input "a. WACC represents the overall cost of financing a company's assets, considerin…" at bounding box center [140, 110] width 0 height 6
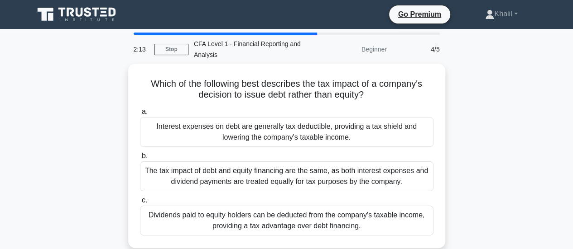
click at [197, 132] on div "Interest expenses on debt are generally tax deductible, providing a tax shield …" at bounding box center [286, 132] width 293 height 30
click at [140, 115] on input "a. Interest expenses on debt are generally tax deductible, providing a tax shie…" at bounding box center [140, 112] width 0 height 6
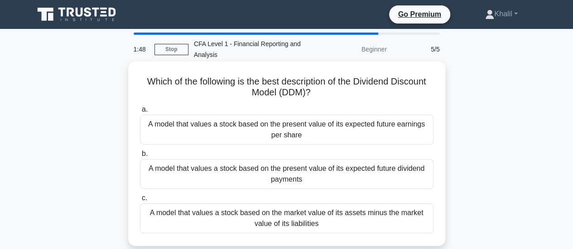
click at [218, 174] on div "A model that values a stock based on the present value of its expected future d…" at bounding box center [286, 174] width 293 height 30
click at [140, 157] on input "b. A model that values a stock based on the present value of its expected futur…" at bounding box center [140, 154] width 0 height 6
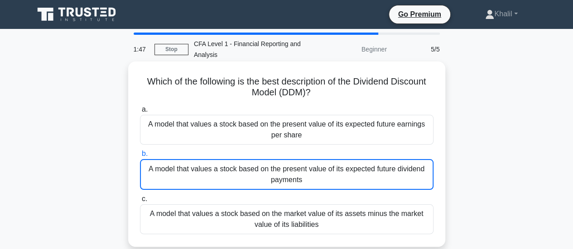
scroll to position [141, 0]
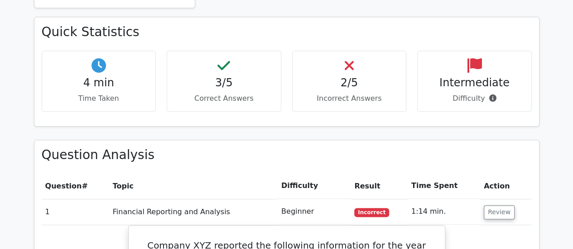
scroll to position [511, 0]
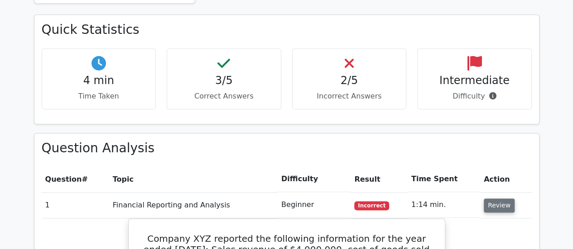
click at [494, 199] on button "Review" at bounding box center [499, 206] width 31 height 14
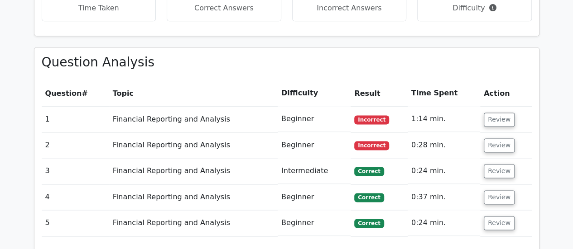
scroll to position [600, 0]
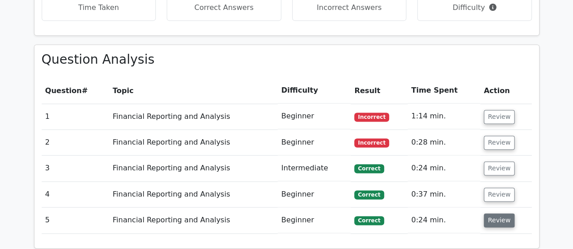
click at [487, 214] on button "Review" at bounding box center [499, 221] width 31 height 14
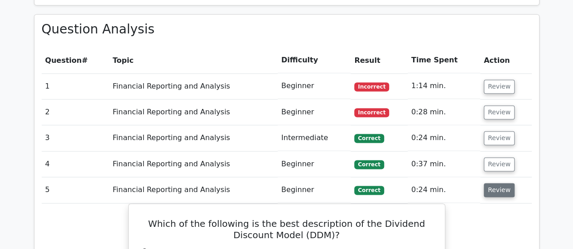
scroll to position [624, 0]
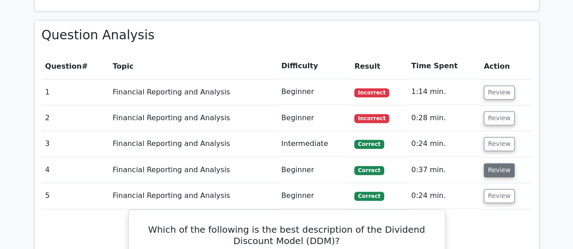
click at [498, 163] on button "Review" at bounding box center [499, 170] width 31 height 14
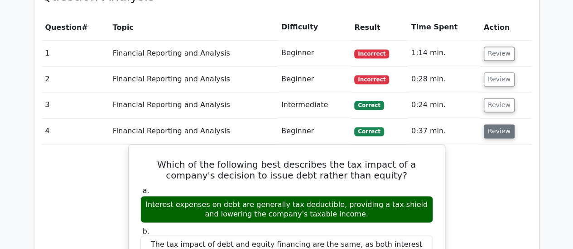
scroll to position [631, 0]
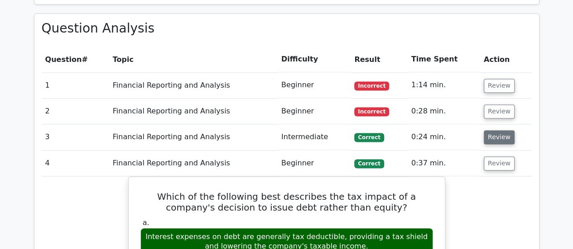
click at [495, 130] on button "Review" at bounding box center [499, 137] width 31 height 14
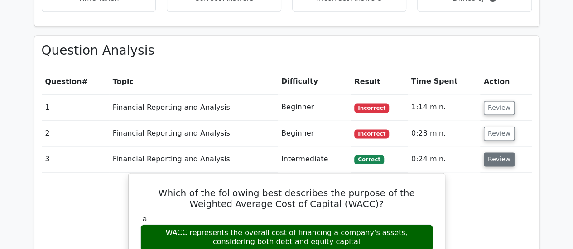
scroll to position [609, 0]
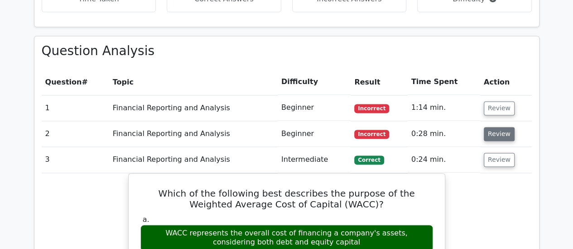
click at [495, 127] on button "Review" at bounding box center [499, 134] width 31 height 14
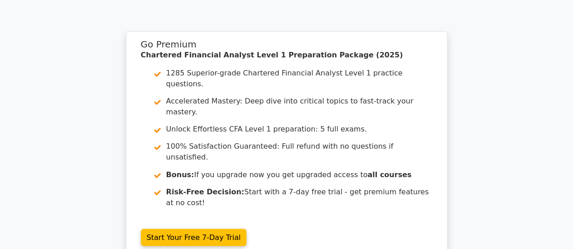
scroll to position [2445, 0]
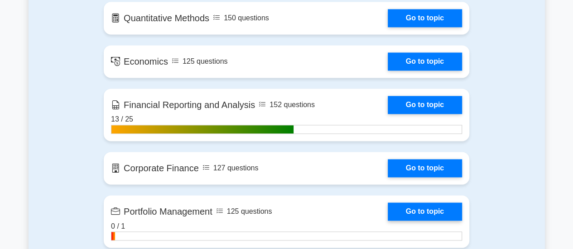
scroll to position [639, 0]
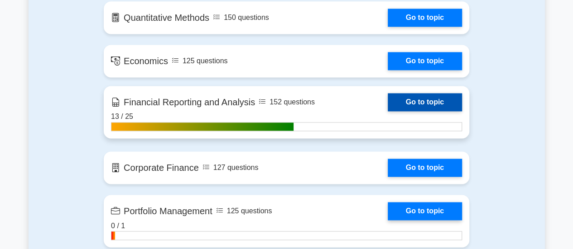
click at [415, 100] on link "Go to topic" at bounding box center [425, 102] width 74 height 18
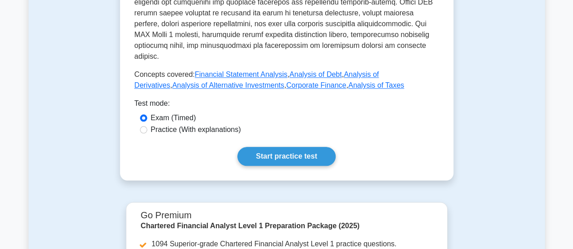
scroll to position [471, 0]
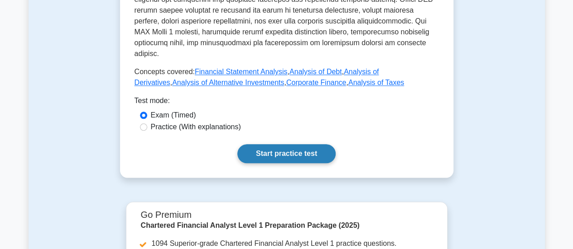
click at [277, 144] on link "Start practice test" at bounding box center [286, 153] width 98 height 19
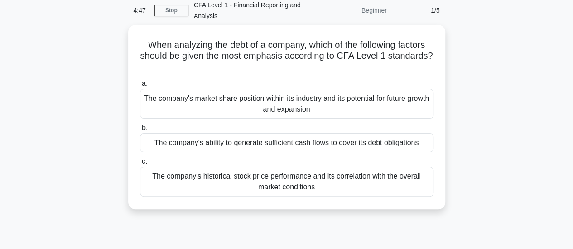
scroll to position [40, 0]
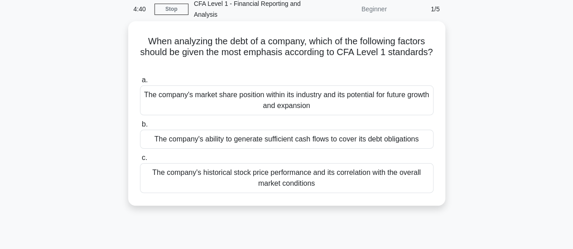
click at [273, 129] on label "b. The company's ability to generate sufficient cash flows to cover its debt ob…" at bounding box center [286, 134] width 293 height 30
click at [140, 128] on input "b. The company's ability to generate sufficient cash flows to cover its debt ob…" at bounding box center [140, 125] width 0 height 6
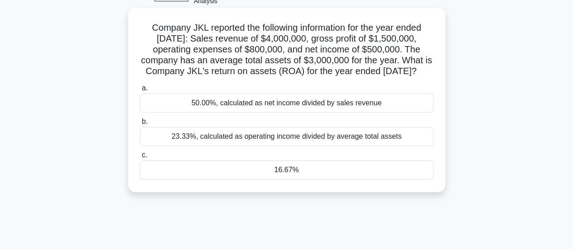
scroll to position [55, 0]
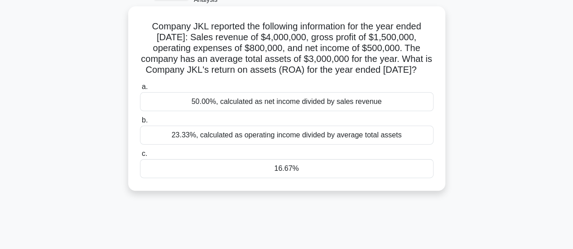
click at [336, 145] on div "23.33%, calculated as operating income divided by average total assets" at bounding box center [286, 135] width 293 height 19
click at [140, 124] on input "b. 23.33%, calculated as operating income divided by average total assets" at bounding box center [140, 121] width 0 height 6
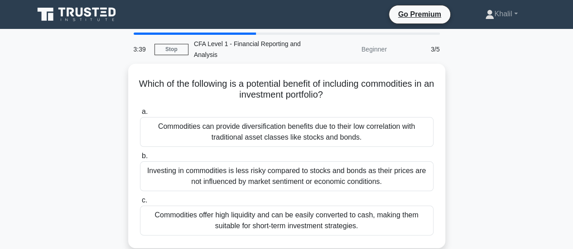
scroll to position [0, 0]
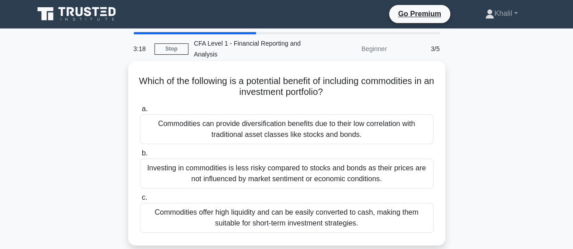
click at [318, 213] on div "Commodities offer high liquidity and can be easily converted to cash, making th…" at bounding box center [286, 218] width 293 height 30
click at [140, 201] on input "c. Commodities offer high liquidity and can be easily converted to cash, making…" at bounding box center [140, 198] width 0 height 6
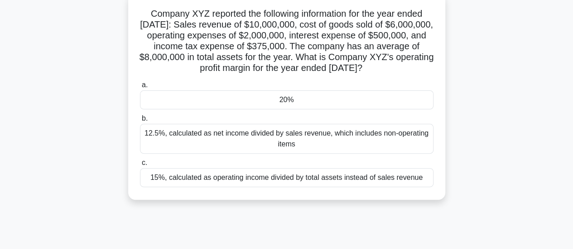
scroll to position [69, 0]
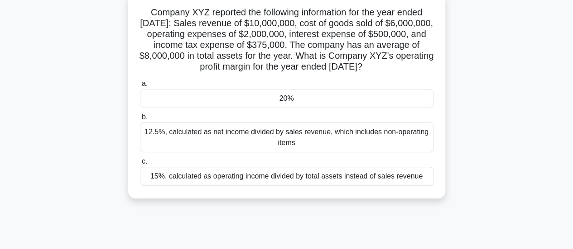
click at [216, 186] on div "15%, calculated as operating income divided by total assets instead of sales re…" at bounding box center [286, 176] width 293 height 19
click at [140, 165] on input "c. 15%, calculated as operating income divided by total assets instead of sales…" at bounding box center [140, 162] width 0 height 6
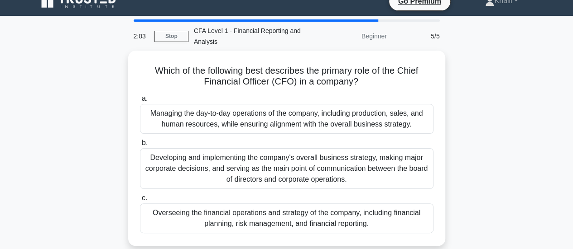
scroll to position [27, 0]
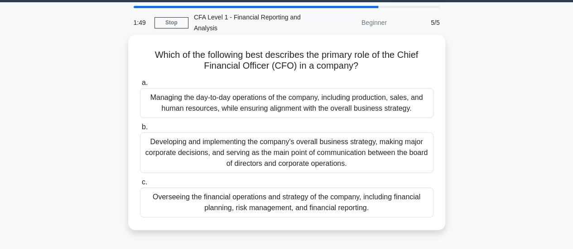
click at [217, 156] on div "Developing and implementing the company's overall business strategy, making maj…" at bounding box center [286, 153] width 293 height 41
click at [140, 130] on input "b. Developing and implementing the company's overall business strategy, making …" at bounding box center [140, 128] width 0 height 6
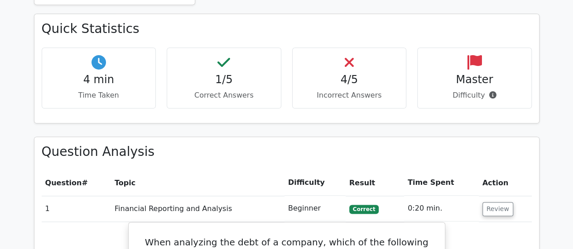
scroll to position [513, 0]
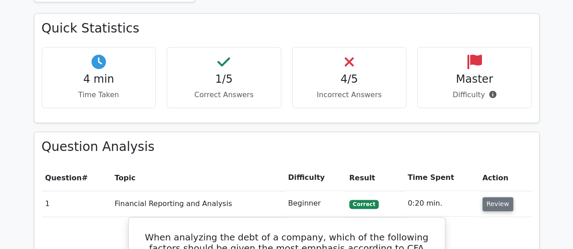
click at [496, 197] on button "Review" at bounding box center [497, 204] width 31 height 14
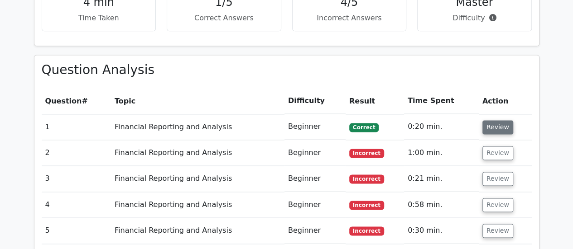
scroll to position [595, 0]
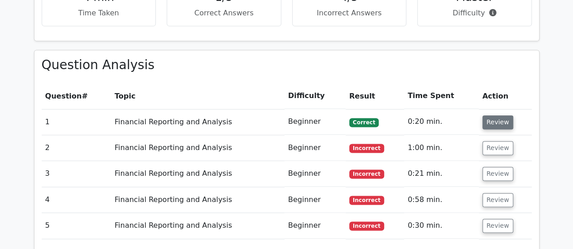
click at [490, 115] on button "Review" at bounding box center [497, 122] width 31 height 14
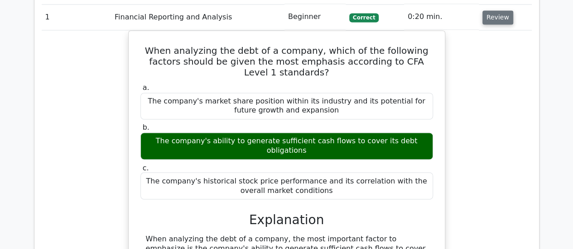
scroll to position [575, 0]
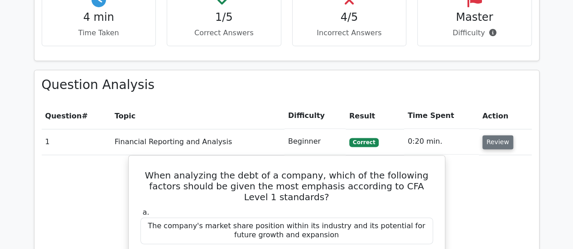
click at [495, 135] on button "Review" at bounding box center [497, 142] width 31 height 14
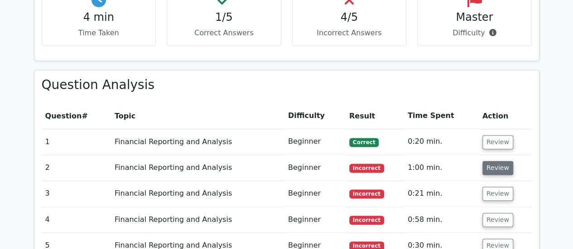
click at [500, 161] on button "Review" at bounding box center [497, 168] width 31 height 14
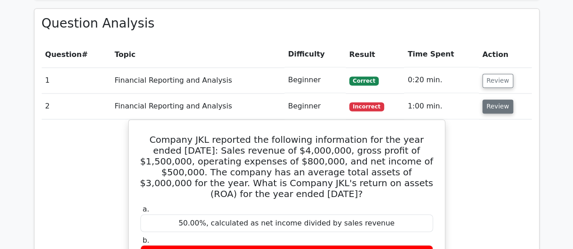
scroll to position [634, 0]
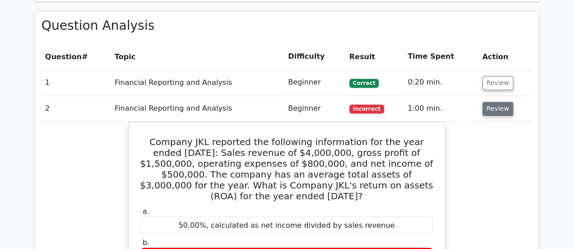
click at [498, 102] on button "Review" at bounding box center [497, 109] width 31 height 14
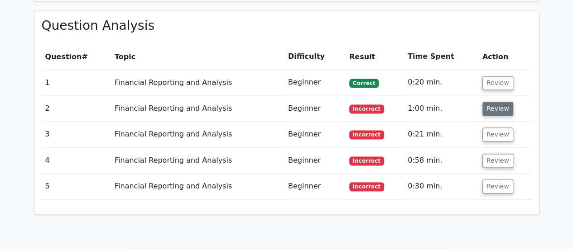
scroll to position [638, 0]
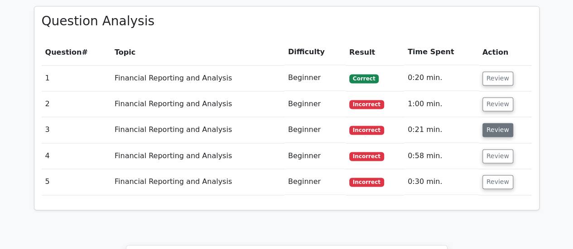
click at [500, 123] on button "Review" at bounding box center [497, 130] width 31 height 14
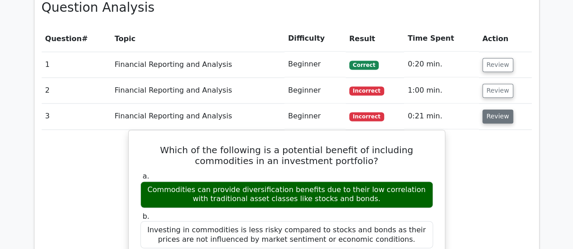
scroll to position [652, 0]
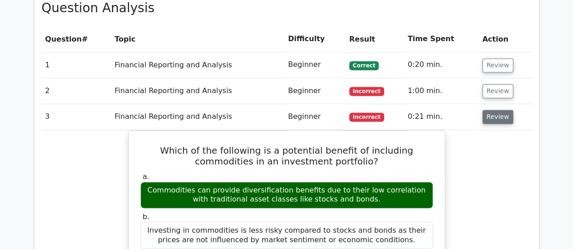
click at [496, 110] on button "Review" at bounding box center [497, 117] width 31 height 14
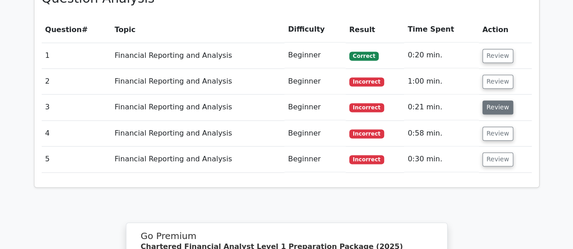
scroll to position [662, 0]
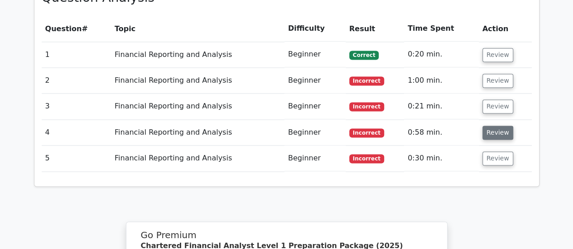
click at [496, 126] on button "Review" at bounding box center [497, 133] width 31 height 14
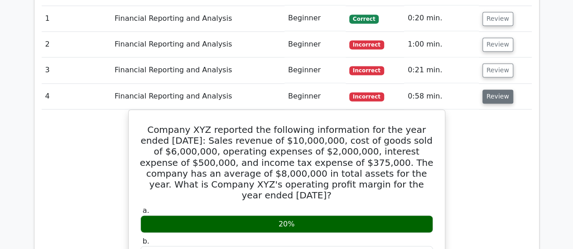
scroll to position [698, 0]
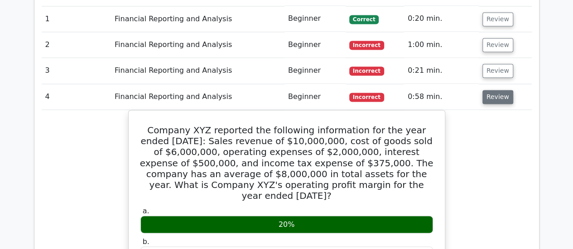
click at [494, 90] on button "Review" at bounding box center [497, 97] width 31 height 14
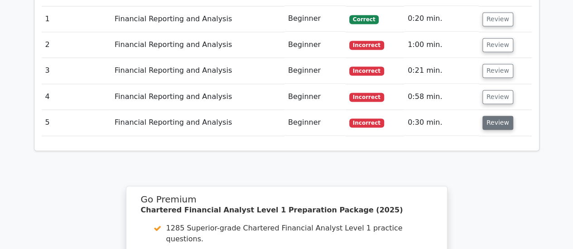
click at [496, 116] on button "Review" at bounding box center [497, 123] width 31 height 14
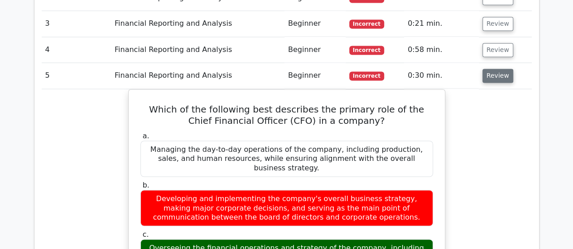
scroll to position [744, 0]
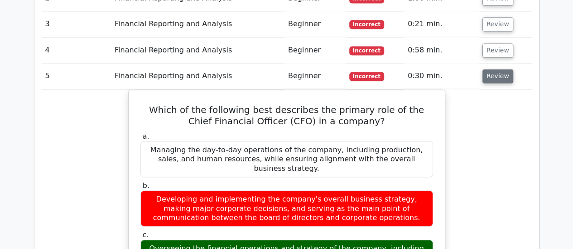
click at [492, 69] on button "Review" at bounding box center [497, 76] width 31 height 14
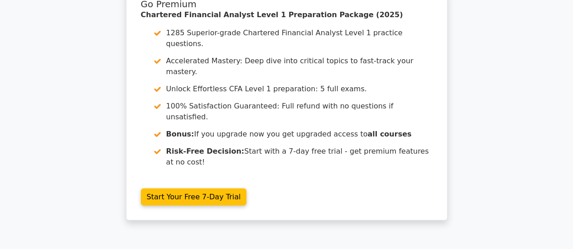
scroll to position [952, 0]
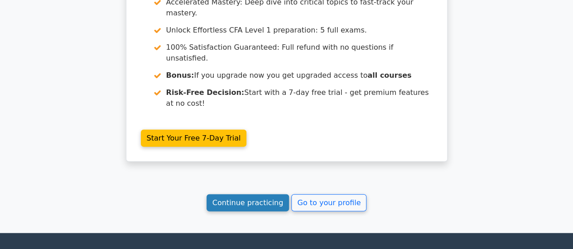
click at [259, 195] on link "Continue practicing" at bounding box center [247, 203] width 83 height 17
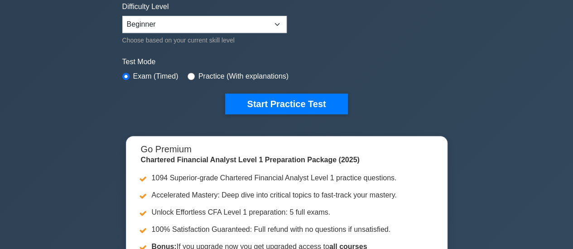
scroll to position [227, 0]
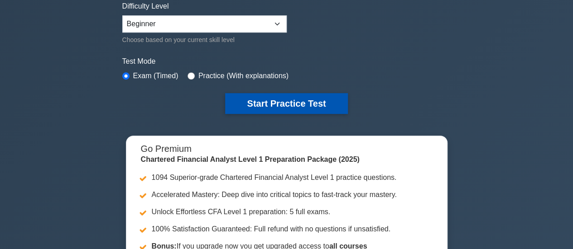
click at [262, 103] on button "Start Practice Test" at bounding box center [286, 103] width 122 height 21
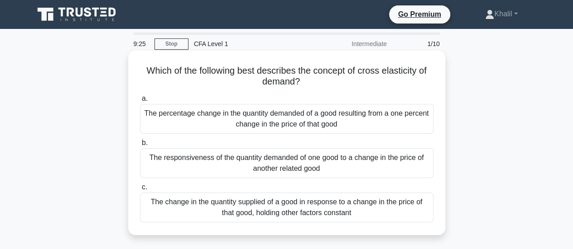
click at [230, 170] on div "The responsiveness of the quantity demanded of one good to a change in the pric…" at bounding box center [286, 164] width 293 height 30
click at [140, 146] on input "b. The responsiveness of the quantity demanded of one good to a change in the p…" at bounding box center [140, 143] width 0 height 6
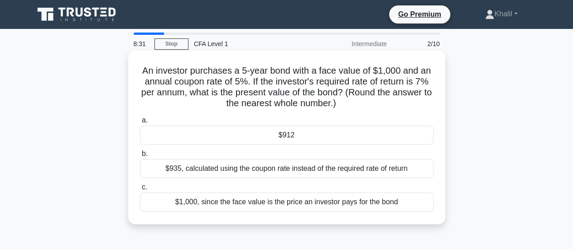
click at [258, 136] on div "$912" at bounding box center [286, 135] width 293 height 19
click at [140, 124] on input "a. $912" at bounding box center [140, 121] width 0 height 6
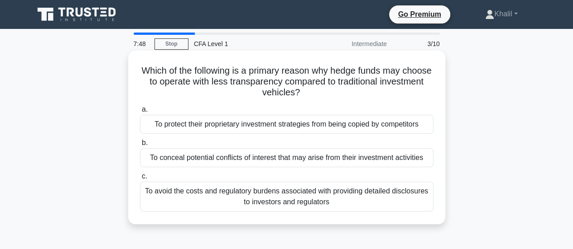
click at [257, 134] on div "a. To protect their proprietary investment strategies from being copied by comp…" at bounding box center [286, 157] width 304 height 111
click at [254, 125] on div "To protect their proprietary investment strategies from being copied by competi…" at bounding box center [286, 124] width 293 height 19
click at [140, 113] on input "a. To protect their proprietary investment strategies from being copied by comp…" at bounding box center [140, 110] width 0 height 6
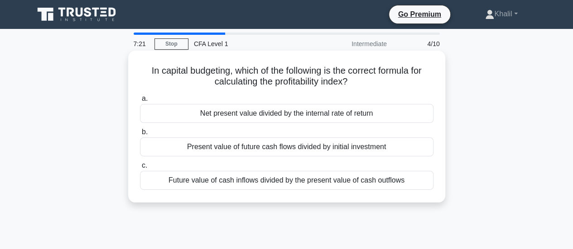
click at [256, 116] on div "Net present value divided by the internal rate of return" at bounding box center [286, 113] width 293 height 19
click at [140, 102] on input "a. Net present value divided by the internal rate of return" at bounding box center [140, 99] width 0 height 6
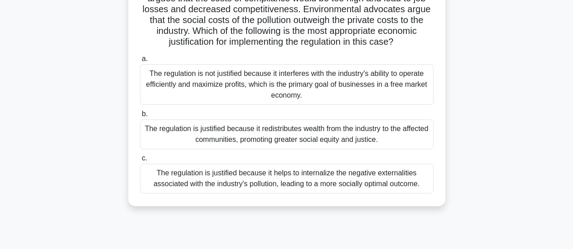
scroll to position [135, 0]
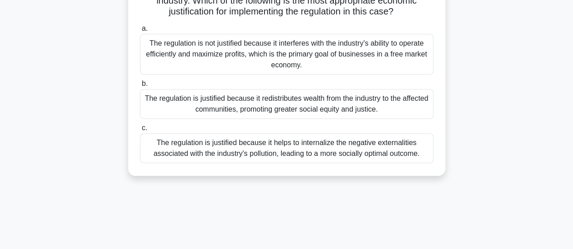
click at [253, 113] on div "The regulation is justified because it redistributes wealth from the industry t…" at bounding box center [286, 104] width 293 height 30
click at [140, 87] on input "b. The regulation is justified because it redistributes wealth from the industr…" at bounding box center [140, 84] width 0 height 6
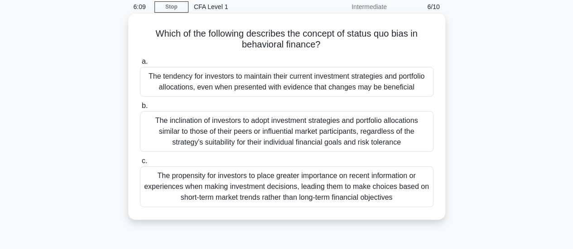
scroll to position [38, 0]
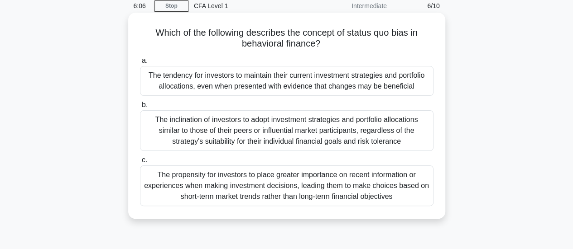
click at [235, 83] on div "The tendency for investors to maintain their current investment strategies and …" at bounding box center [286, 81] width 293 height 30
click at [140, 64] on input "a. The tendency for investors to maintain their current investment strategies a…" at bounding box center [140, 61] width 0 height 6
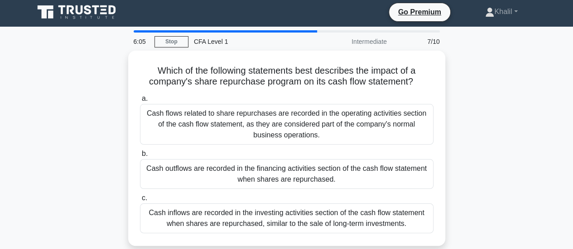
scroll to position [0, 0]
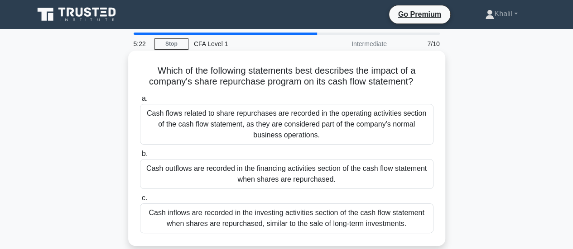
click at [229, 213] on div "Cash inflows are recorded in the investing activities section of the cash flow …" at bounding box center [286, 219] width 293 height 30
click at [140, 201] on input "c. Cash inflows are recorded in the investing activities section of the cash fl…" at bounding box center [140, 199] width 0 height 6
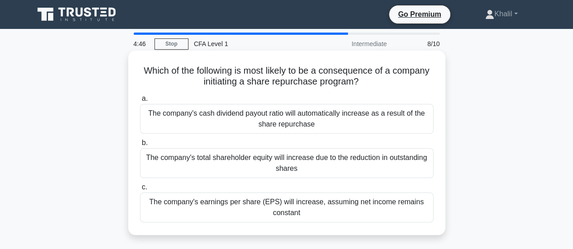
click at [261, 125] on div "The company's cash dividend payout ratio will automatically increase as a resul…" at bounding box center [286, 119] width 293 height 30
click at [140, 102] on input "a. The company's cash dividend payout ratio will automatically increase as a re…" at bounding box center [140, 99] width 0 height 6
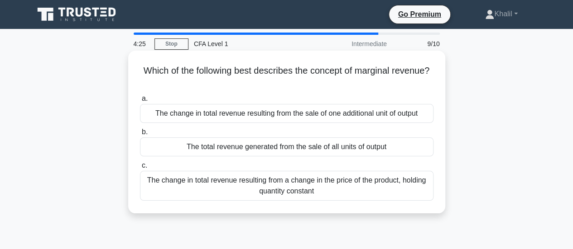
click at [265, 112] on div "The change in total revenue resulting from the sale of one additional unit of o…" at bounding box center [286, 113] width 293 height 19
click at [140, 102] on input "a. The change in total revenue resulting from the sale of one additional unit o…" at bounding box center [140, 99] width 0 height 6
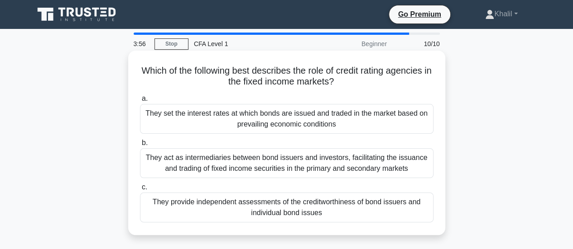
click at [271, 120] on div "They set the interest rates at which bonds are issued and traded in the market …" at bounding box center [286, 119] width 293 height 30
click at [140, 102] on input "a. They set the interest rates at which bonds are issued and traded in the mark…" at bounding box center [140, 99] width 0 height 6
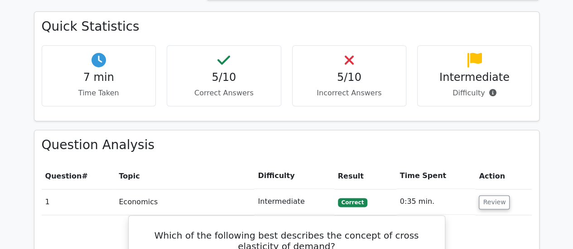
scroll to position [559, 0]
click at [493, 196] on button "Review" at bounding box center [494, 203] width 31 height 14
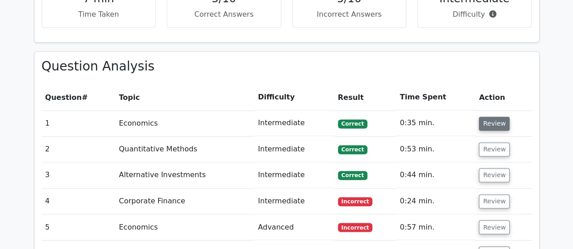
scroll to position [660, 0]
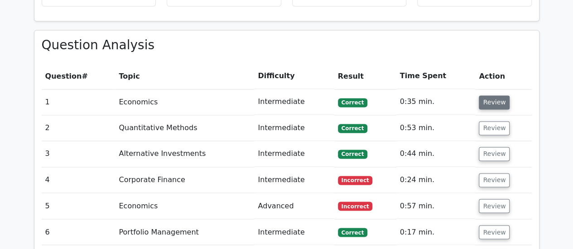
click at [488, 96] on button "Review" at bounding box center [494, 103] width 31 height 14
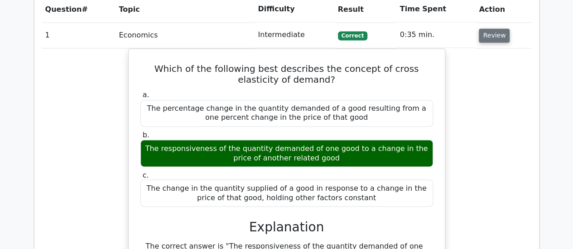
scroll to position [669, 0]
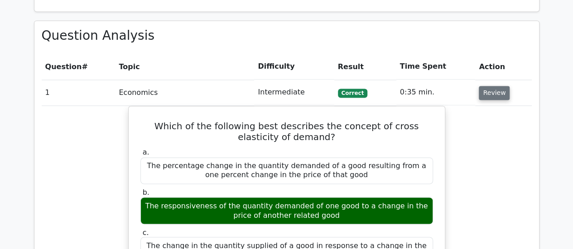
click at [488, 86] on button "Review" at bounding box center [494, 93] width 31 height 14
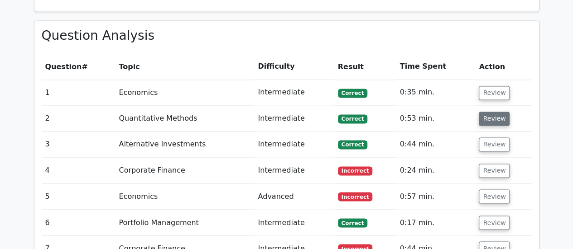
click at [490, 112] on button "Review" at bounding box center [494, 119] width 31 height 14
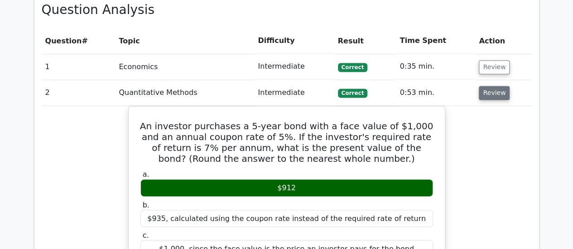
scroll to position [694, 0]
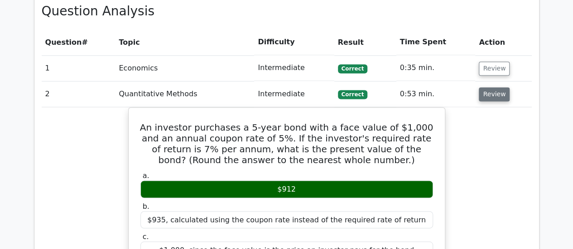
click at [488, 87] on button "Review" at bounding box center [494, 94] width 31 height 14
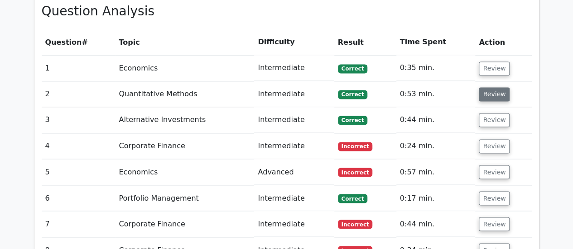
scroll to position [696, 0]
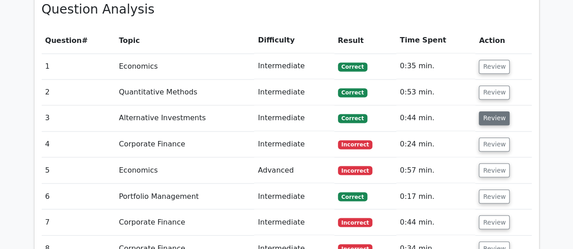
click at [490, 111] on button "Review" at bounding box center [494, 118] width 31 height 14
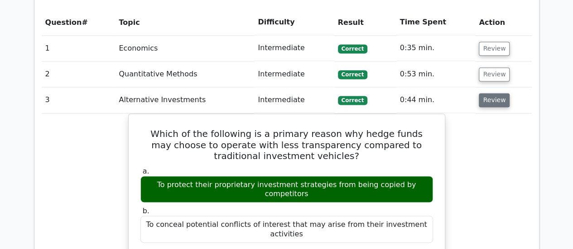
scroll to position [715, 0]
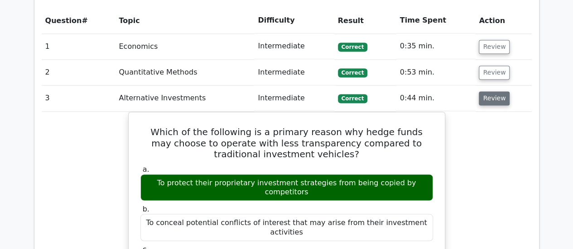
click at [492, 91] on button "Review" at bounding box center [494, 98] width 31 height 14
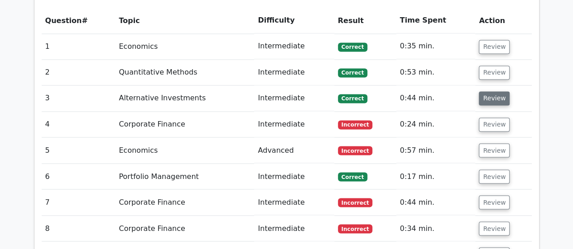
scroll to position [753, 0]
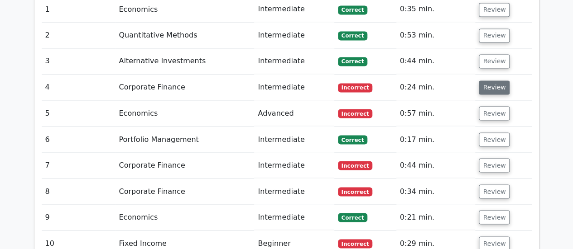
click at [496, 81] on button "Review" at bounding box center [494, 88] width 31 height 14
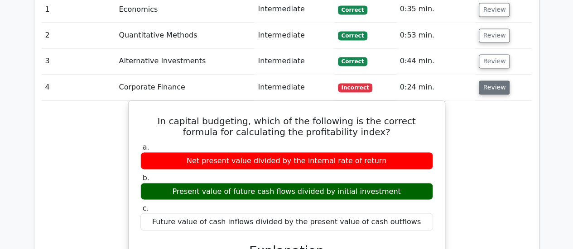
click at [496, 81] on button "Review" at bounding box center [494, 88] width 31 height 14
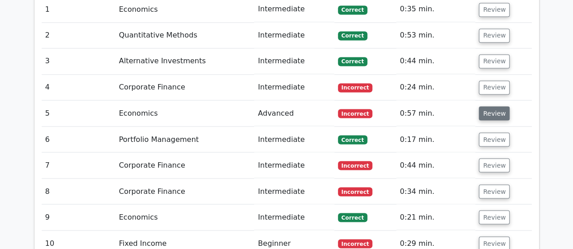
click at [498, 106] on button "Review" at bounding box center [494, 113] width 31 height 14
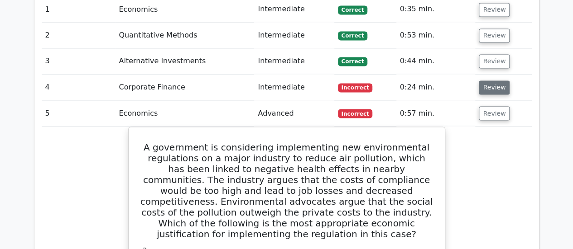
click at [490, 81] on button "Review" at bounding box center [494, 88] width 31 height 14
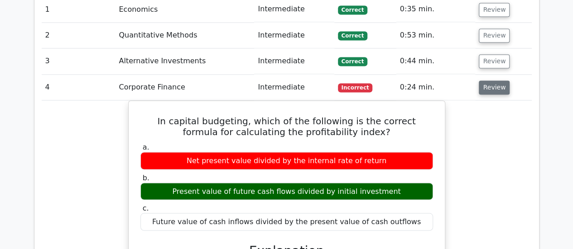
click at [490, 81] on button "Review" at bounding box center [494, 88] width 31 height 14
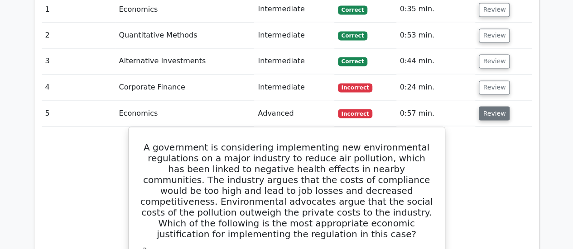
click at [496, 106] on button "Review" at bounding box center [494, 113] width 31 height 14
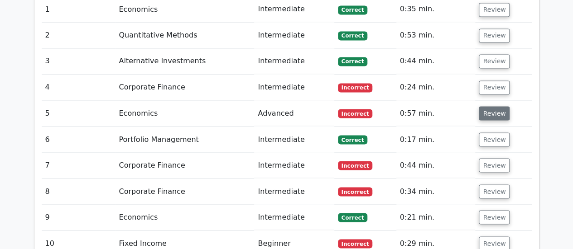
click at [496, 106] on button "Review" at bounding box center [494, 113] width 31 height 14
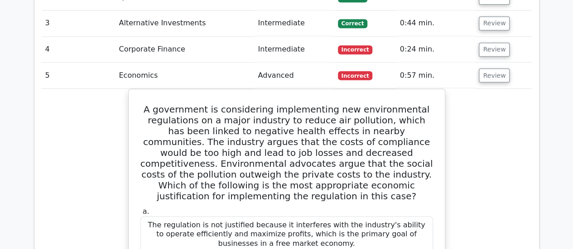
scroll to position [779, 0]
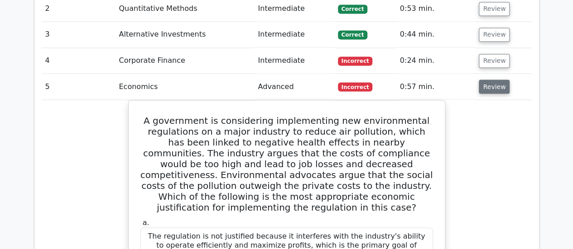
click at [492, 80] on button "Review" at bounding box center [494, 87] width 31 height 14
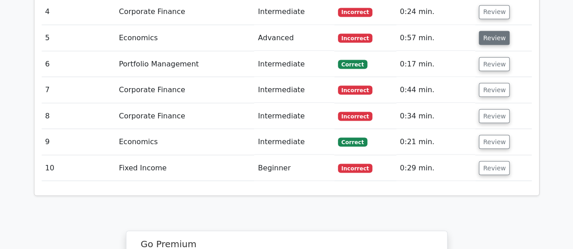
scroll to position [811, 0]
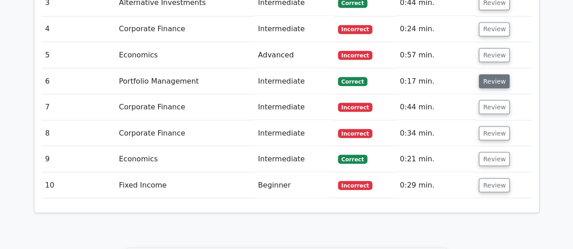
click at [490, 74] on button "Review" at bounding box center [494, 81] width 31 height 14
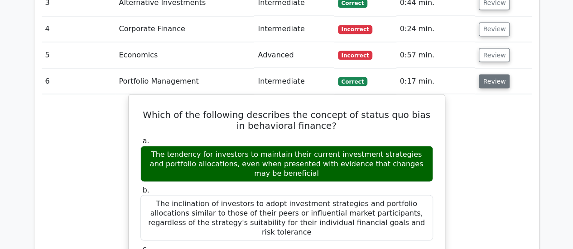
click at [490, 74] on button "Review" at bounding box center [494, 81] width 31 height 14
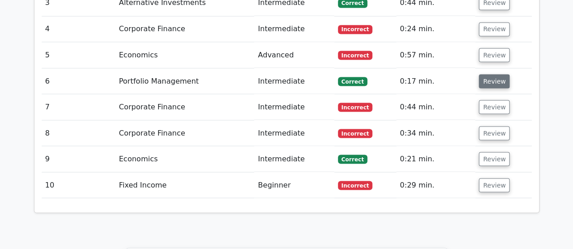
click at [490, 74] on button "Review" at bounding box center [494, 81] width 31 height 14
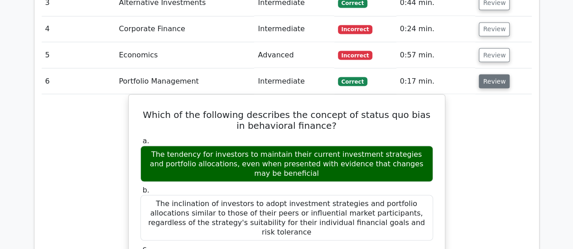
click at [490, 74] on button "Review" at bounding box center [494, 81] width 31 height 14
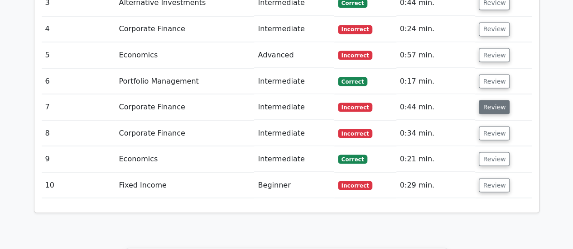
click at [496, 100] on button "Review" at bounding box center [494, 107] width 31 height 14
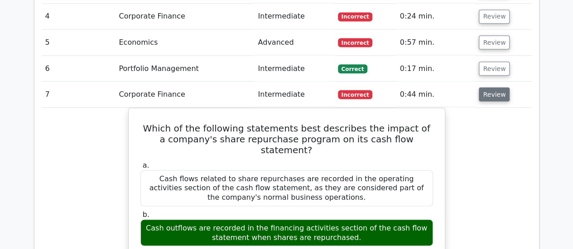
scroll to position [826, 0]
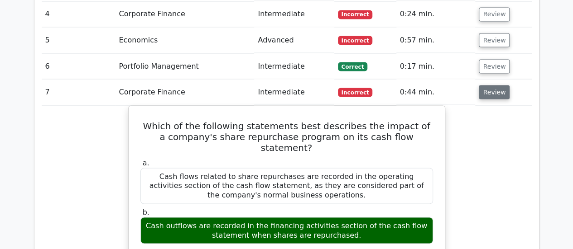
click at [494, 85] on button "Review" at bounding box center [494, 92] width 31 height 14
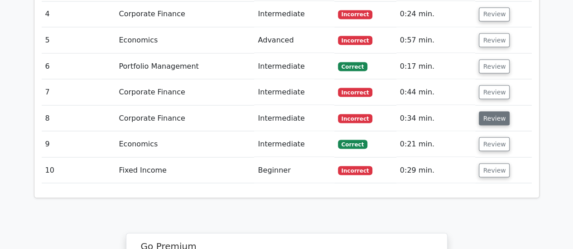
click at [496, 111] on button "Review" at bounding box center [494, 118] width 31 height 14
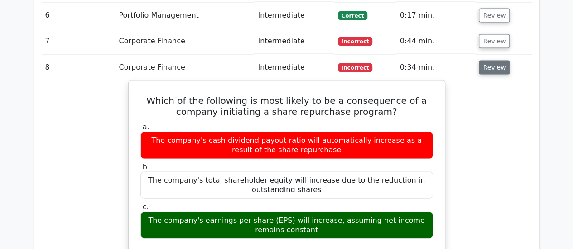
scroll to position [840, 0]
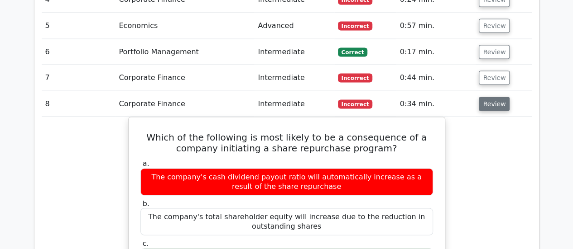
click at [494, 97] on button "Review" at bounding box center [494, 104] width 31 height 14
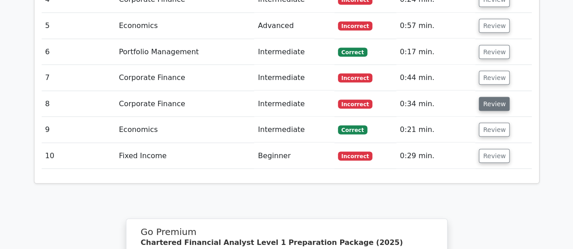
scroll to position [841, 0]
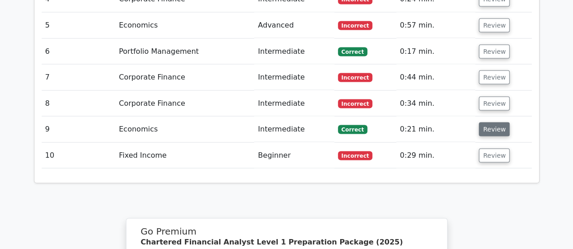
click at [495, 122] on button "Review" at bounding box center [494, 129] width 31 height 14
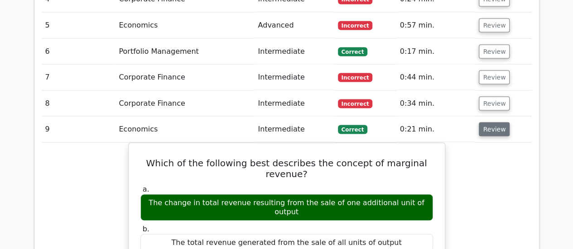
click at [495, 122] on button "Review" at bounding box center [494, 129] width 31 height 14
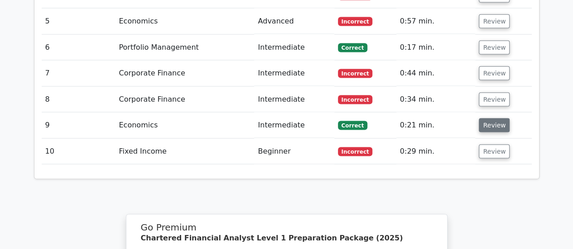
scroll to position [845, 0]
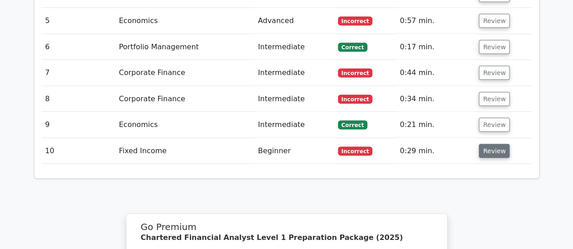
click at [494, 144] on button "Review" at bounding box center [494, 151] width 31 height 14
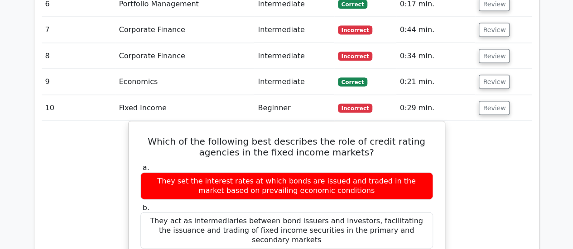
scroll to position [887, 0]
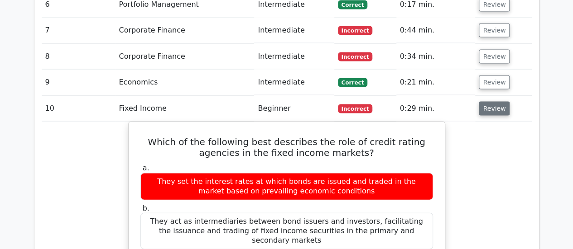
click at [494, 102] on button "Review" at bounding box center [494, 109] width 31 height 14
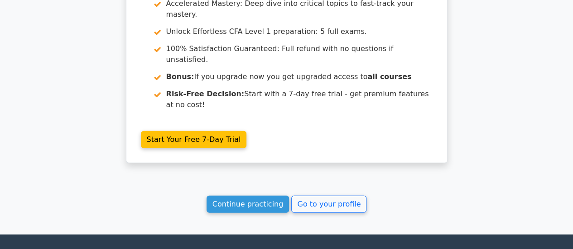
scroll to position [1126, 0]
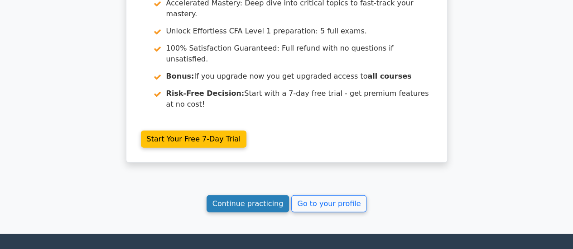
click at [236, 196] on link "Continue practicing" at bounding box center [247, 204] width 83 height 17
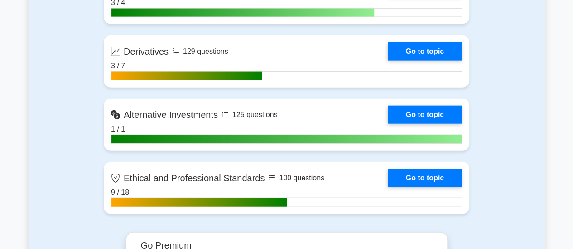
scroll to position [1027, 0]
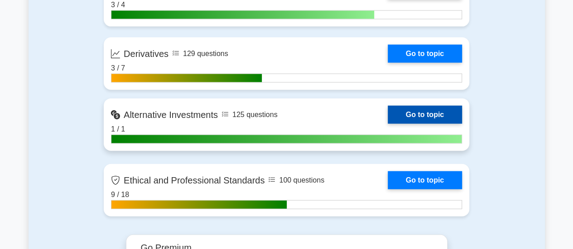
click at [416, 109] on link "Go to topic" at bounding box center [425, 115] width 74 height 18
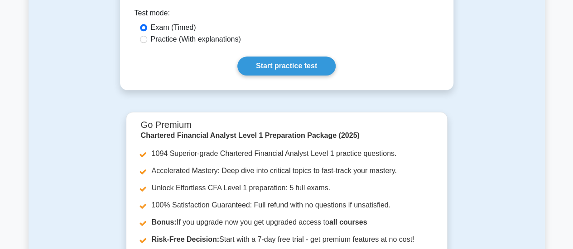
scroll to position [480, 0]
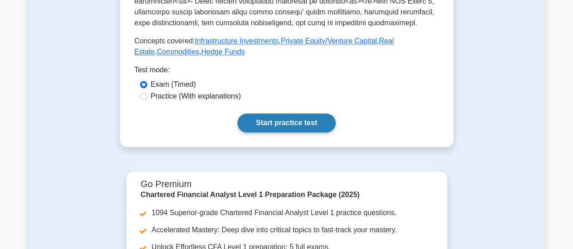
click at [280, 115] on link "Start practice test" at bounding box center [286, 123] width 98 height 19
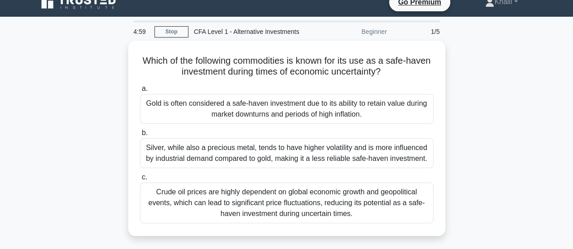
scroll to position [13, 0]
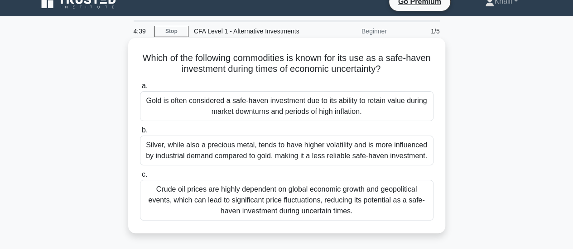
click at [279, 110] on div "Gold is often considered a safe-haven investment due to its ability to retain v…" at bounding box center [286, 106] width 293 height 30
click at [140, 89] on input "a. Gold is often considered a safe-haven investment due to its ability to retai…" at bounding box center [140, 86] width 0 height 6
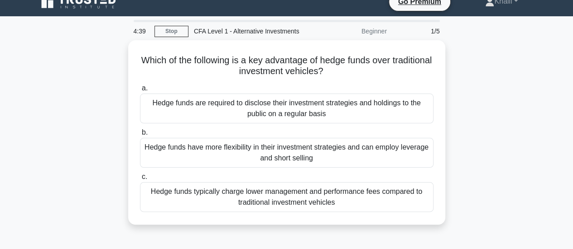
scroll to position [0, 0]
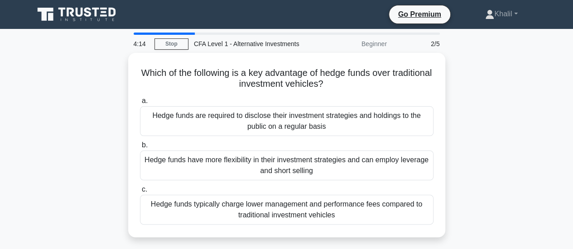
click at [279, 110] on div "Hedge funds are required to disclose their investment strategies and holdings t…" at bounding box center [286, 121] width 293 height 30
click at [140, 104] on input "a. Hedge funds are required to disclose their investment strategies and holding…" at bounding box center [140, 101] width 0 height 6
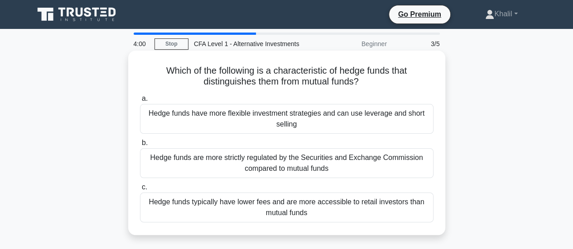
click at [276, 115] on div "Hedge funds have more flexible investment strategies and can use leverage and s…" at bounding box center [286, 119] width 293 height 30
click at [140, 102] on input "a. Hedge funds have more flexible investment strategies and can use leverage an…" at bounding box center [140, 99] width 0 height 6
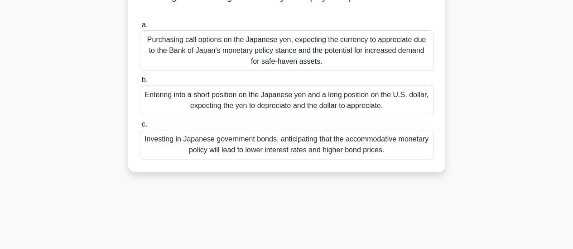
scroll to position [147, 0]
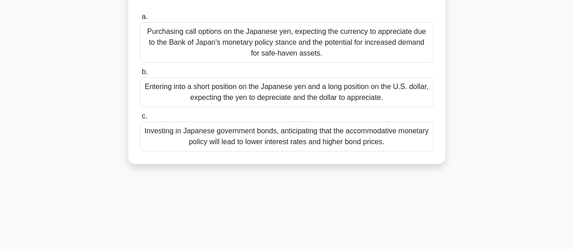
click at [253, 42] on div "Purchasing call options on the Japanese yen, expecting the currency to apprecia…" at bounding box center [286, 42] width 293 height 41
click at [140, 20] on input "a. Purchasing call options on the Japanese yen, expecting the currency to appre…" at bounding box center [140, 17] width 0 height 6
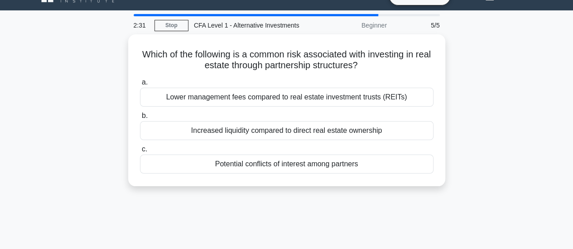
scroll to position [0, 0]
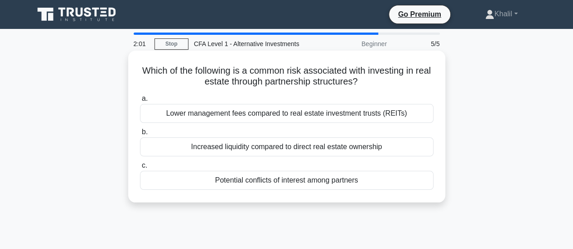
click at [171, 111] on div "Lower management fees compared to real estate investment trusts (REITs)" at bounding box center [286, 113] width 293 height 19
click at [140, 102] on input "a. Lower management fees compared to real estate investment trusts (REITs)" at bounding box center [140, 99] width 0 height 6
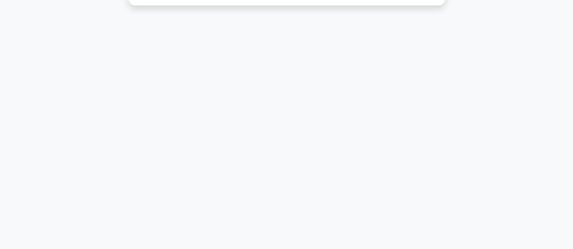
scroll to position [240, 0]
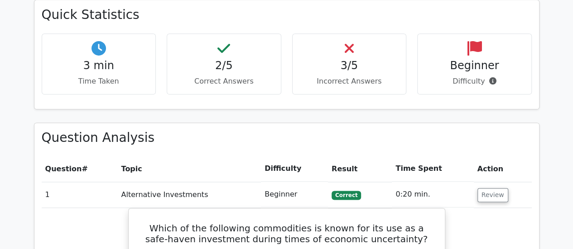
scroll to position [525, 0]
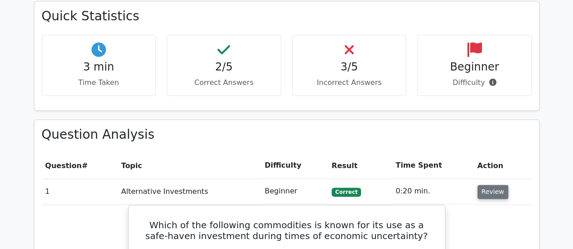
click at [501, 185] on button "Review" at bounding box center [492, 192] width 31 height 14
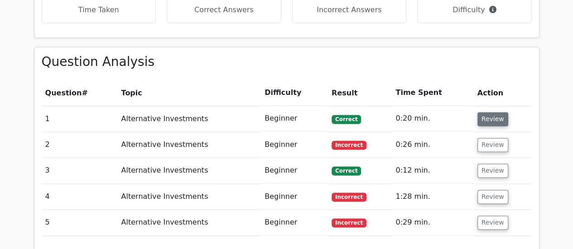
scroll to position [598, 0]
click at [486, 112] on button "Review" at bounding box center [492, 119] width 31 height 14
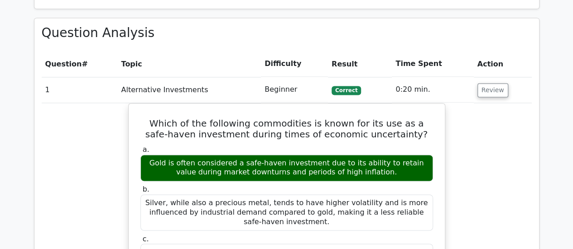
scroll to position [626, 0]
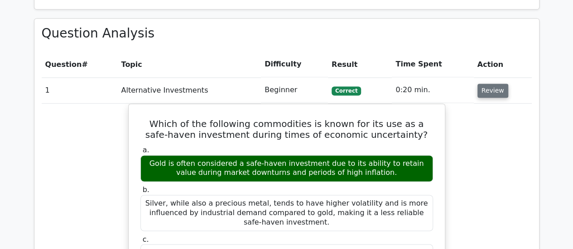
click at [490, 84] on button "Review" at bounding box center [492, 91] width 31 height 14
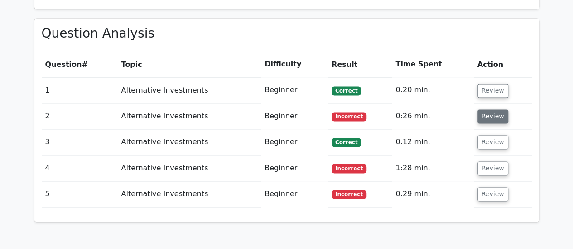
click at [494, 110] on button "Review" at bounding box center [492, 117] width 31 height 14
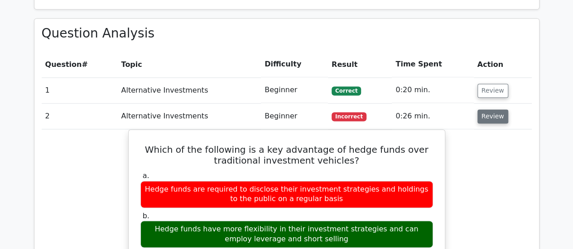
click at [488, 110] on button "Review" at bounding box center [492, 117] width 31 height 14
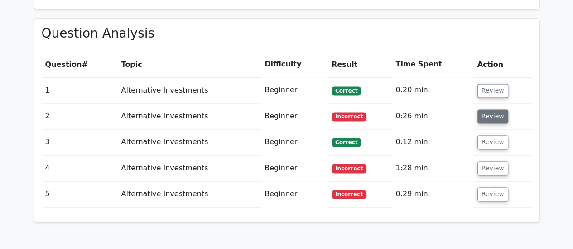
click at [488, 110] on button "Review" at bounding box center [492, 117] width 31 height 14
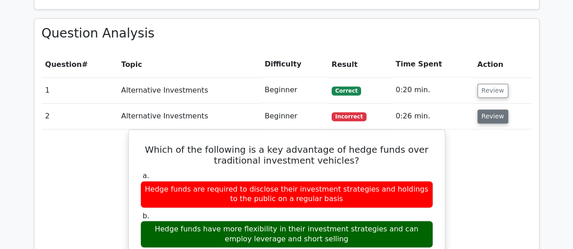
scroll to position [640, 0]
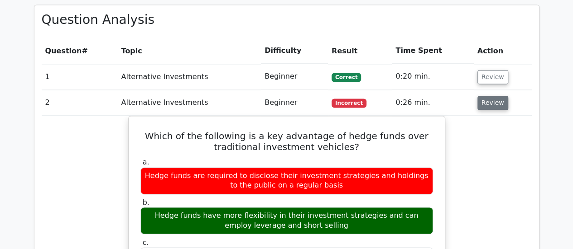
click at [485, 96] on button "Review" at bounding box center [492, 103] width 31 height 14
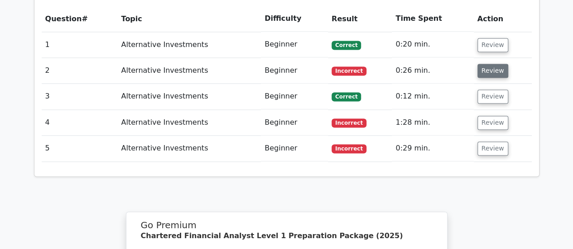
scroll to position [676, 0]
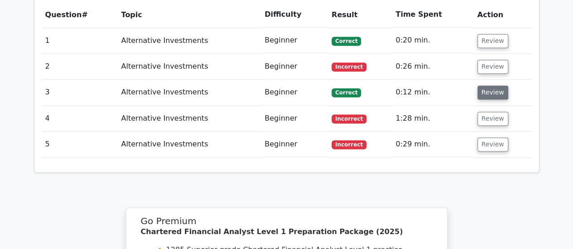
click at [486, 86] on button "Review" at bounding box center [492, 93] width 31 height 14
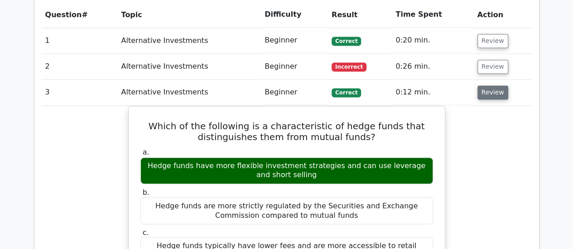
click at [486, 86] on button "Review" at bounding box center [492, 93] width 31 height 14
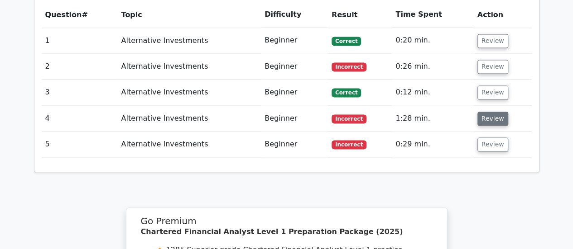
click at [495, 112] on button "Review" at bounding box center [492, 119] width 31 height 14
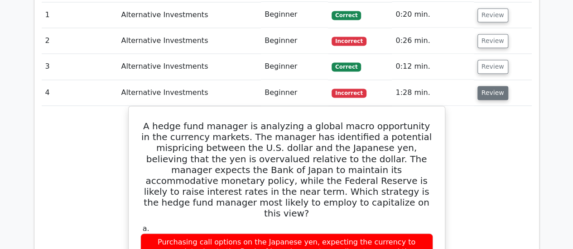
scroll to position [689, 0]
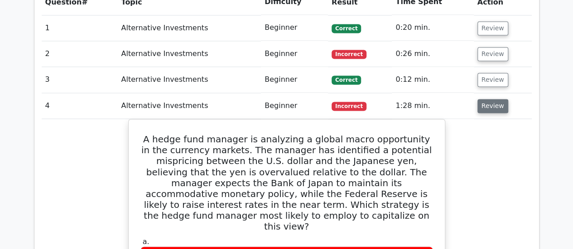
click at [494, 99] on button "Review" at bounding box center [492, 106] width 31 height 14
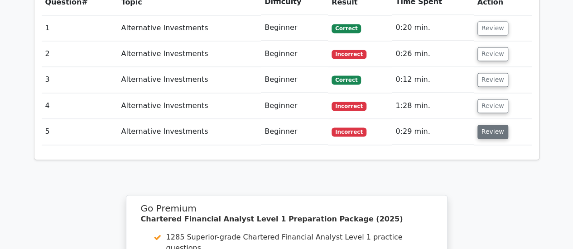
drag, startPoint x: 504, startPoint y: 87, endPoint x: 494, endPoint y: 87, distance: 9.1
click at [494, 119] on td "Review" at bounding box center [503, 132] width 58 height 26
click at [494, 125] on button "Review" at bounding box center [492, 132] width 31 height 14
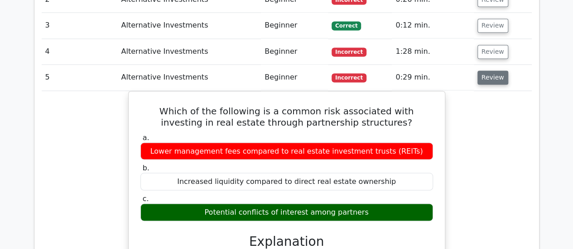
scroll to position [747, 0]
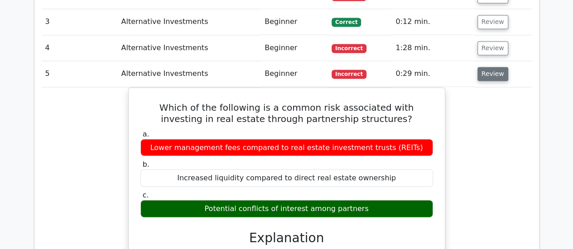
click at [492, 67] on button "Review" at bounding box center [492, 74] width 31 height 14
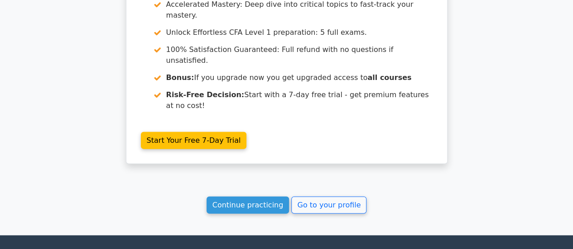
scroll to position [952, 0]
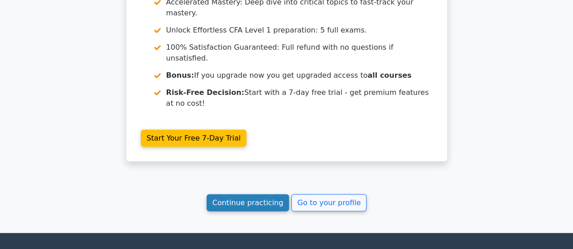
click at [262, 195] on link "Continue practicing" at bounding box center [247, 203] width 83 height 17
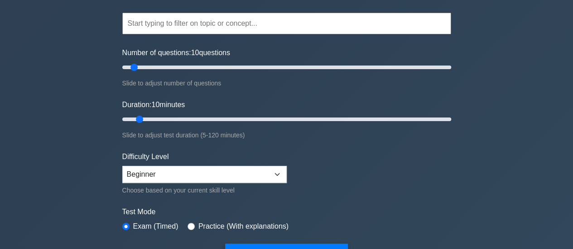
scroll to position [77, 0]
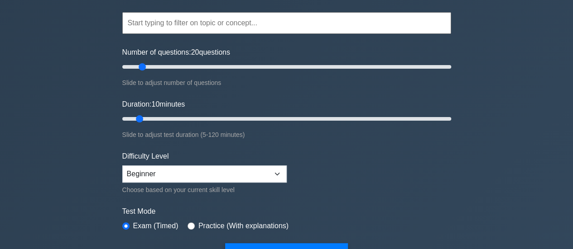
type input "10"
click at [131, 69] on input "Number of questions: 10 questions" at bounding box center [286, 67] width 329 height 11
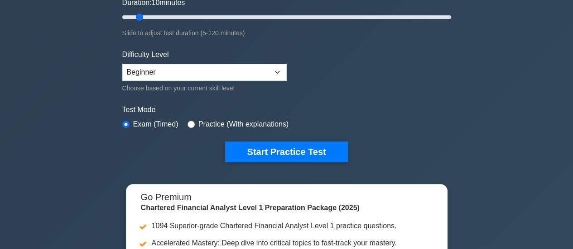
scroll to position [185, 0]
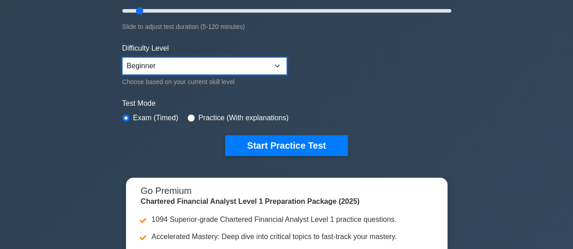
click at [277, 67] on select "Beginner Intermediate Expert" at bounding box center [204, 66] width 164 height 17
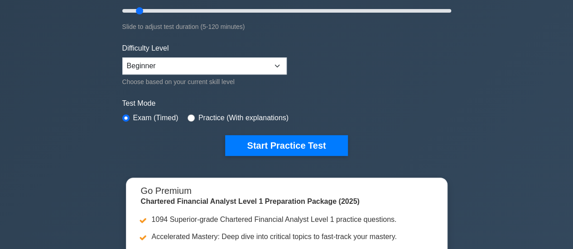
click at [361, 87] on form "Topics Quantitative Methods Economics Financial Reporting and Analysis Corporat…" at bounding box center [286, 16] width 329 height 280
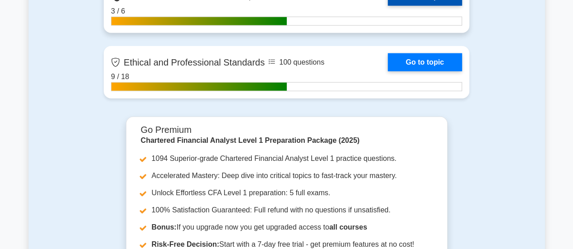
scroll to position [1150, 0]
